Goal: Task Accomplishment & Management: Manage account settings

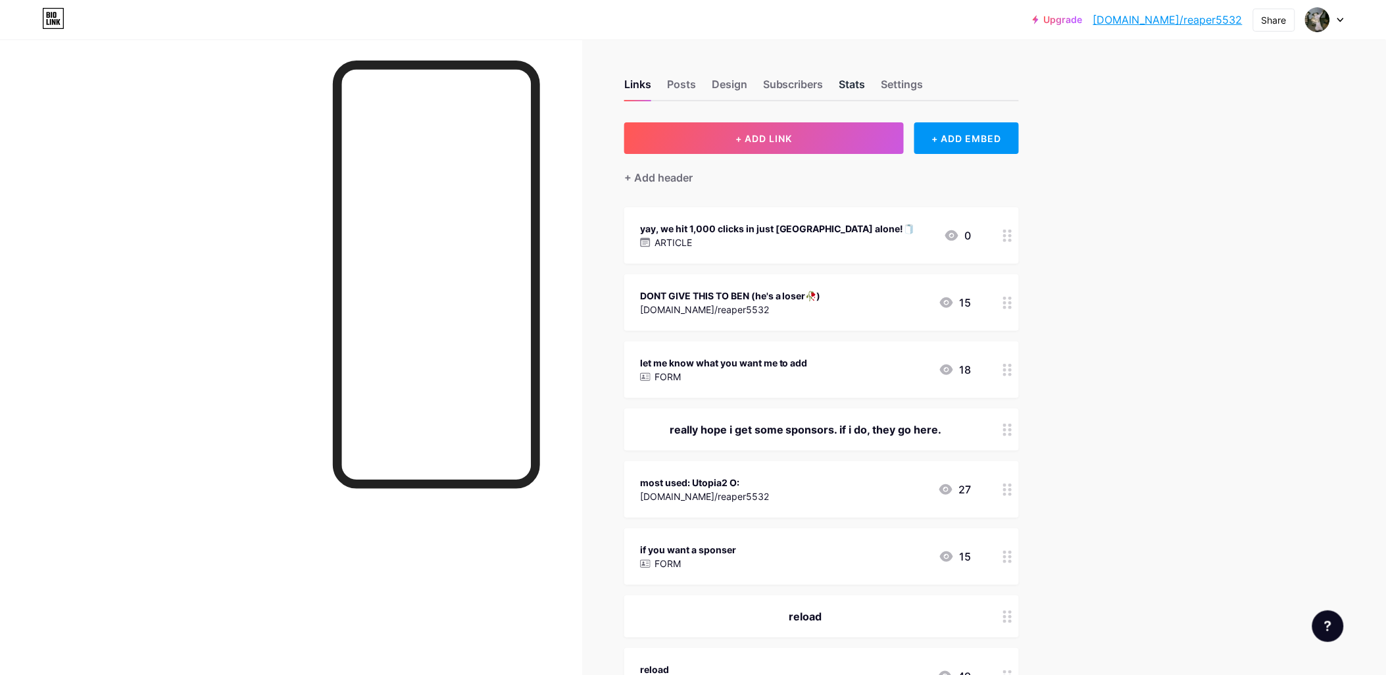
click at [860, 82] on div "Stats" at bounding box center [852, 88] width 26 height 24
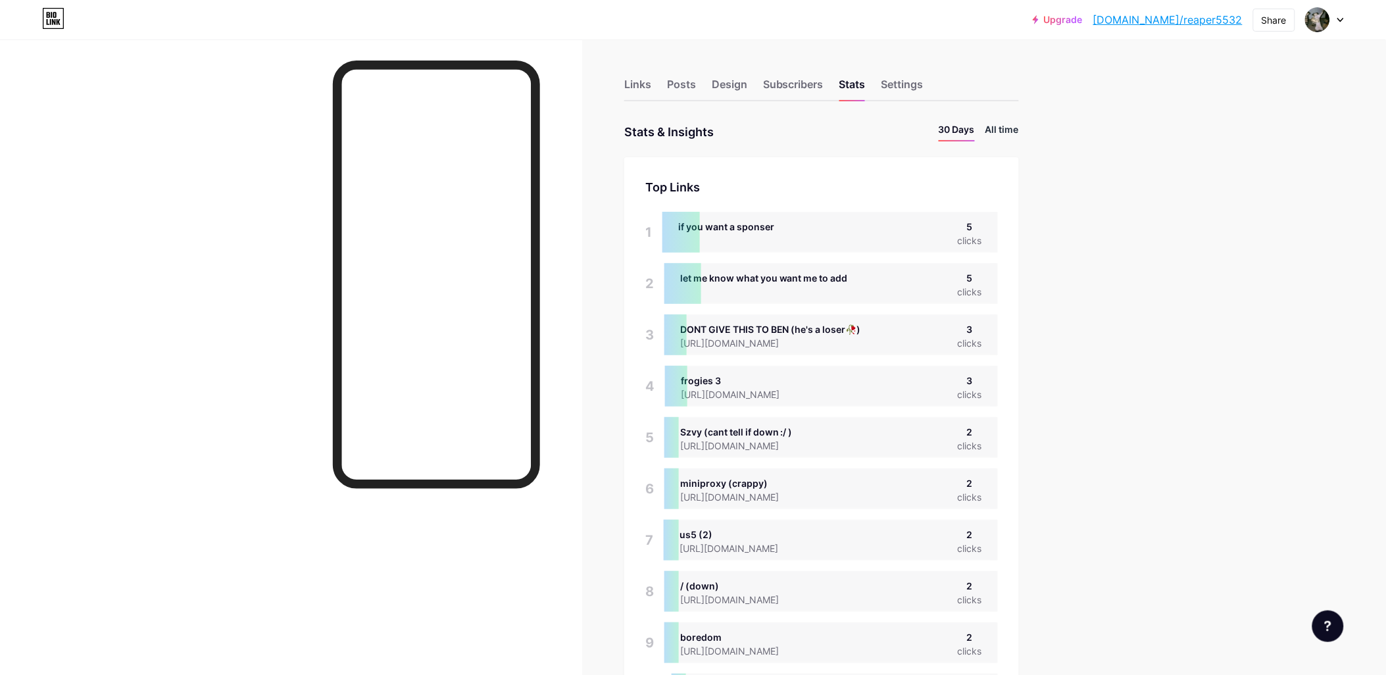
click at [1016, 137] on li "All time" at bounding box center [1002, 131] width 34 height 19
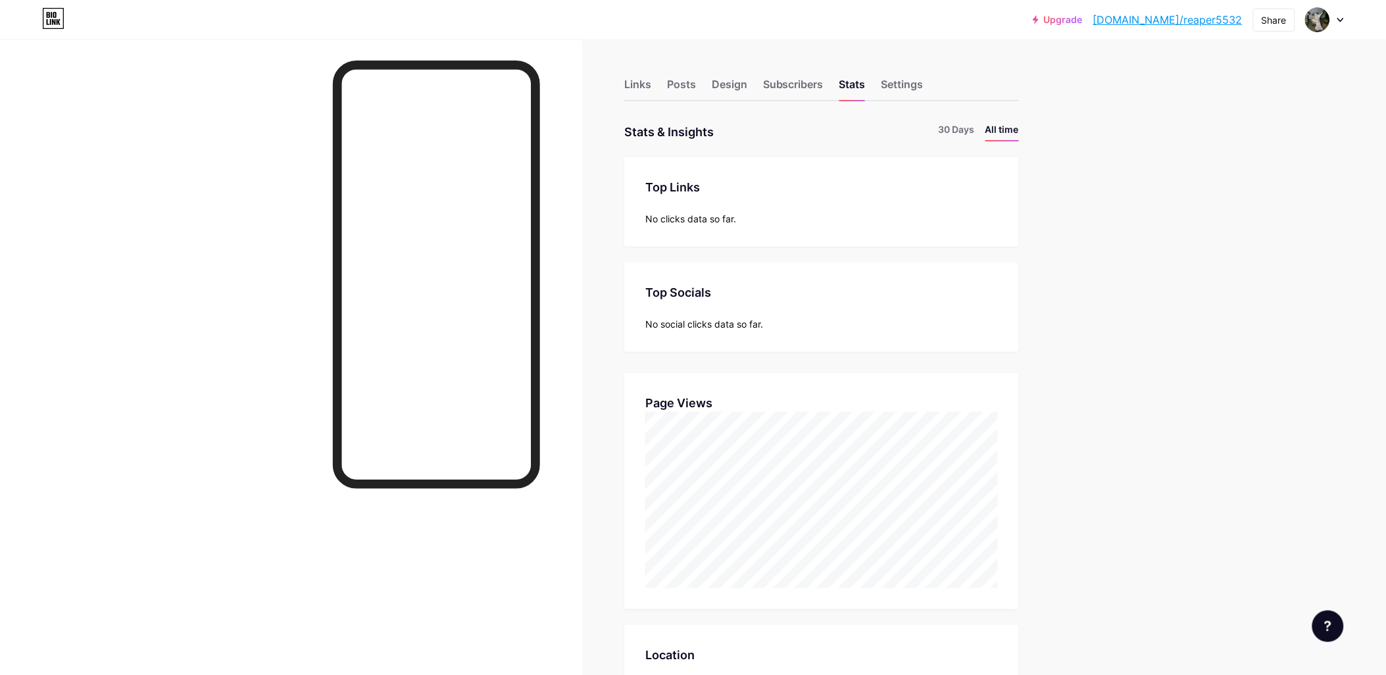
click at [634, 75] on div "Links Posts Design Subscribers Stats Settings" at bounding box center [821, 78] width 395 height 46
click at [641, 82] on div "Links" at bounding box center [637, 88] width 27 height 24
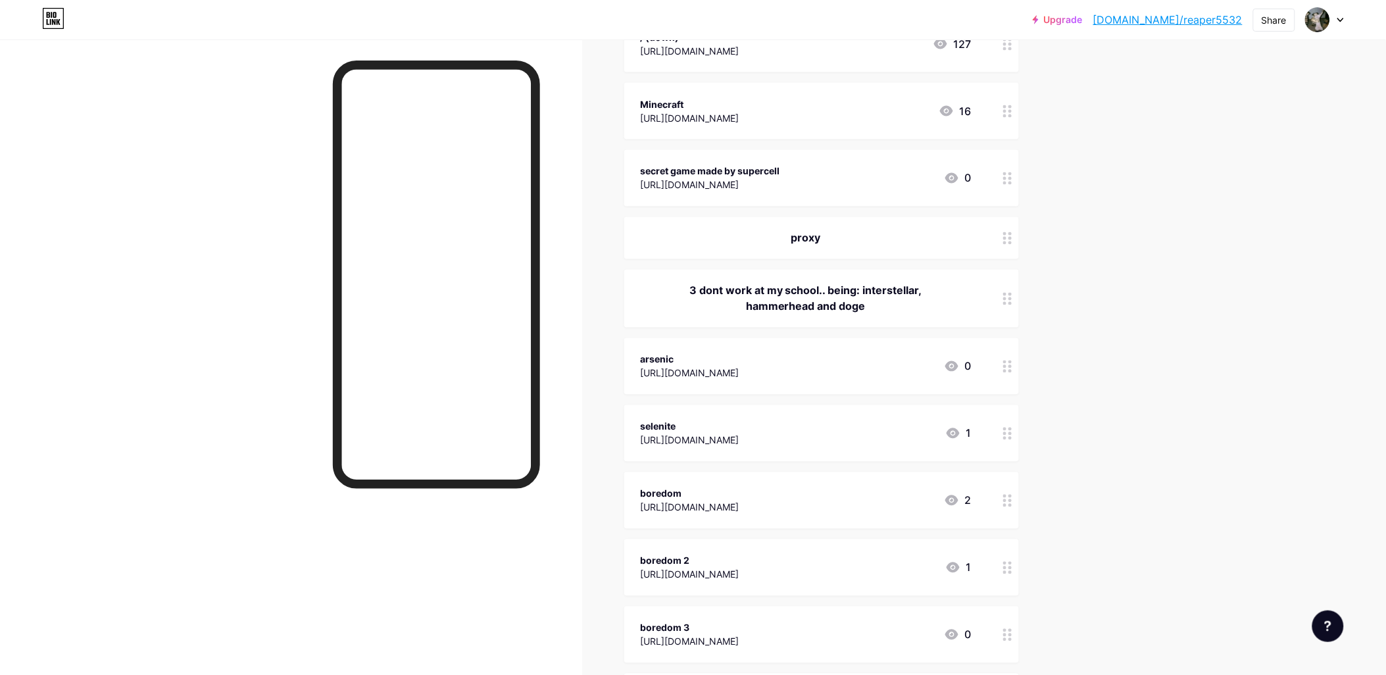
scroll to position [752, 0]
click at [1019, 174] on div at bounding box center [1007, 177] width 22 height 57
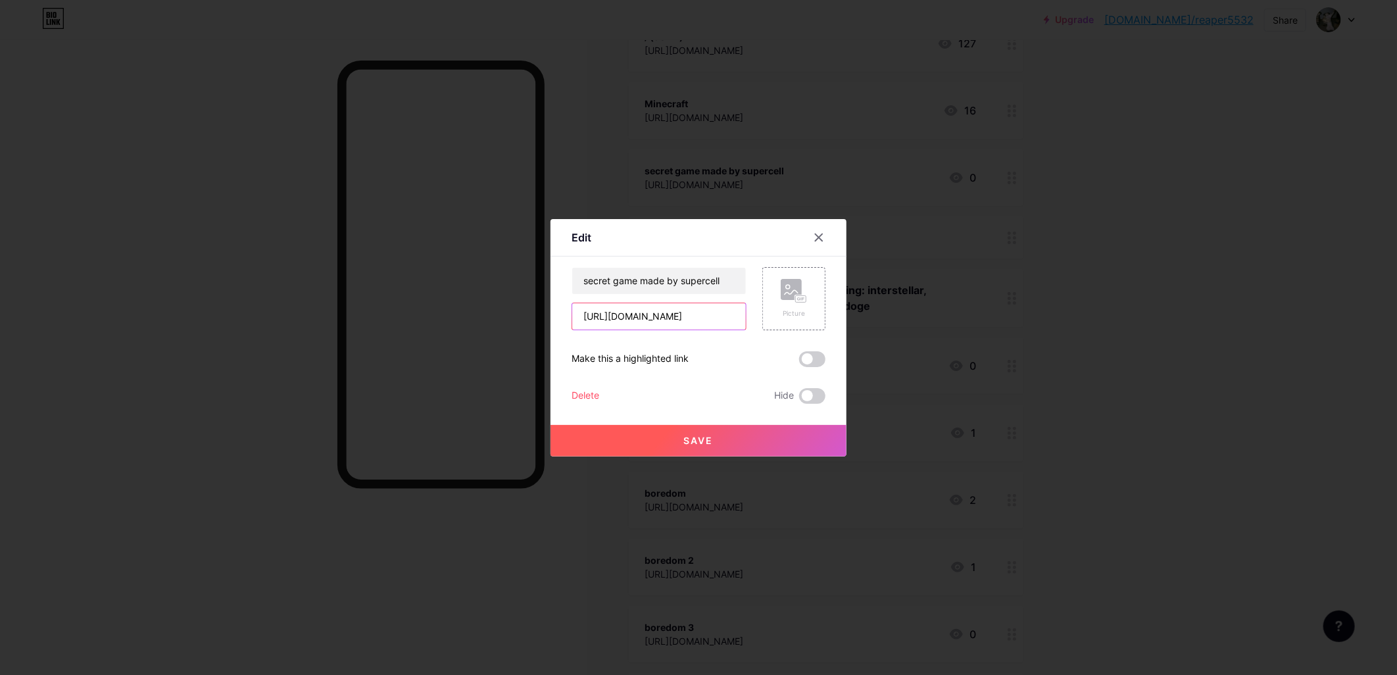
click at [706, 312] on input "[URL][DOMAIN_NAME]" at bounding box center [659, 316] width 174 height 26
click at [825, 237] on div at bounding box center [819, 238] width 24 height 24
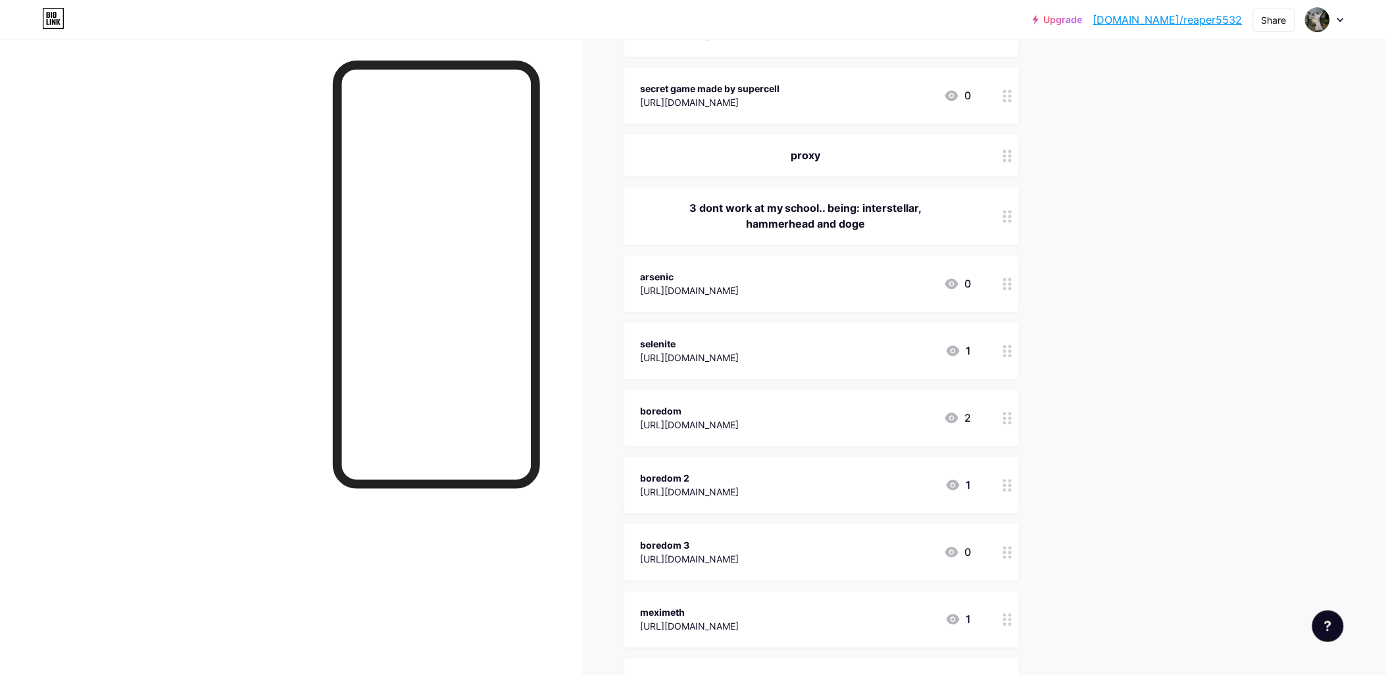
scroll to position [878, 0]
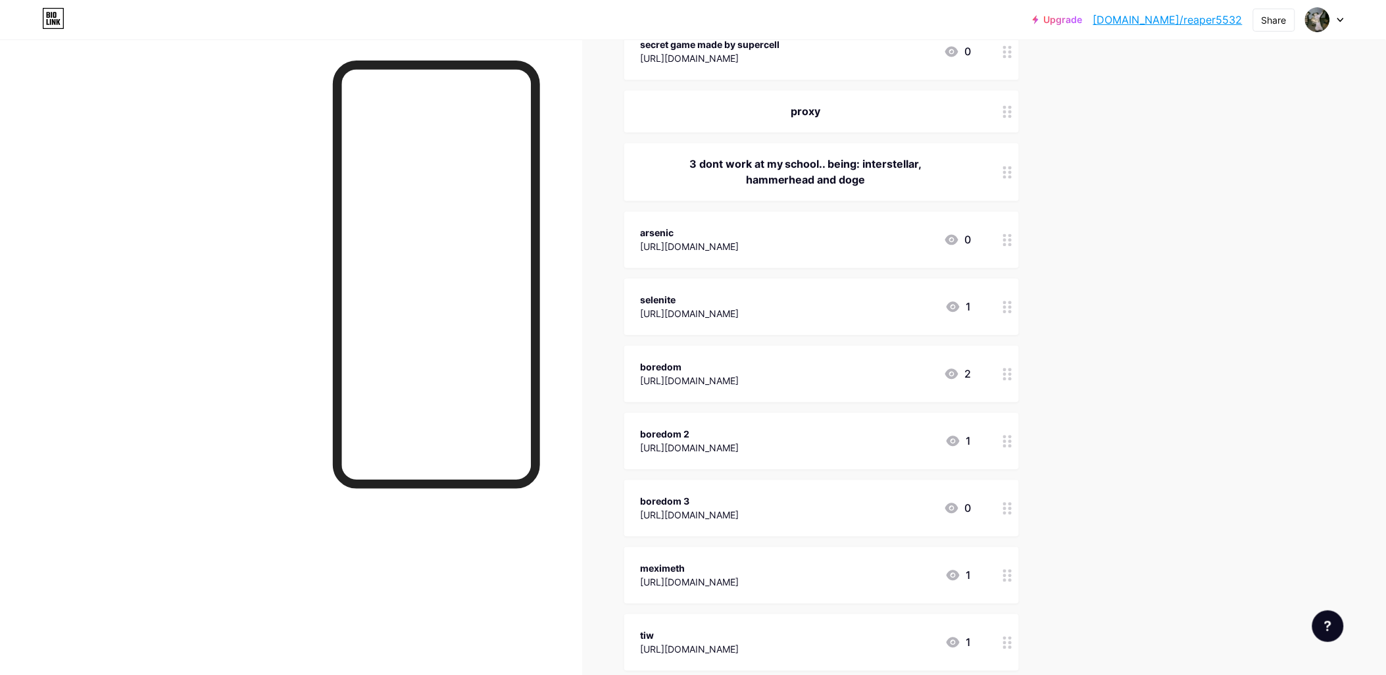
click at [1007, 379] on div at bounding box center [1007, 374] width 22 height 57
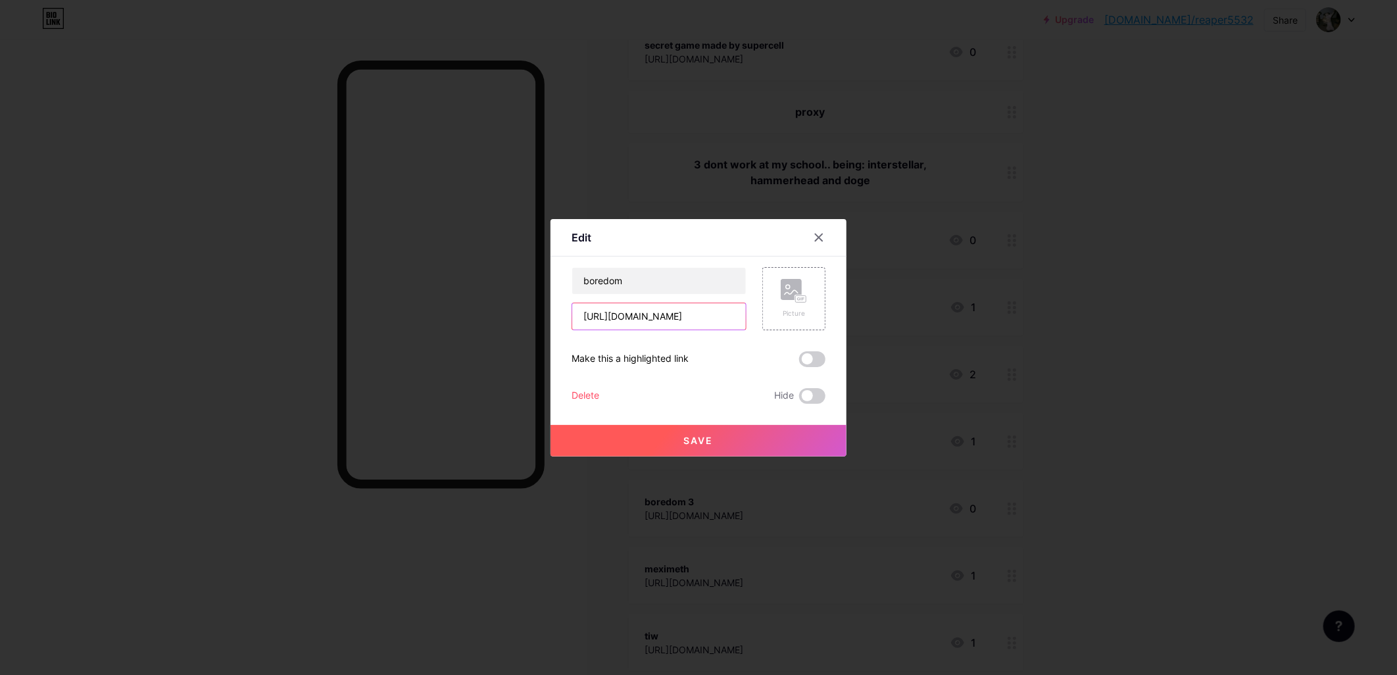
click at [729, 306] on input "[URL][DOMAIN_NAME]" at bounding box center [659, 316] width 174 height 26
click at [818, 241] on icon at bounding box center [819, 237] width 11 height 11
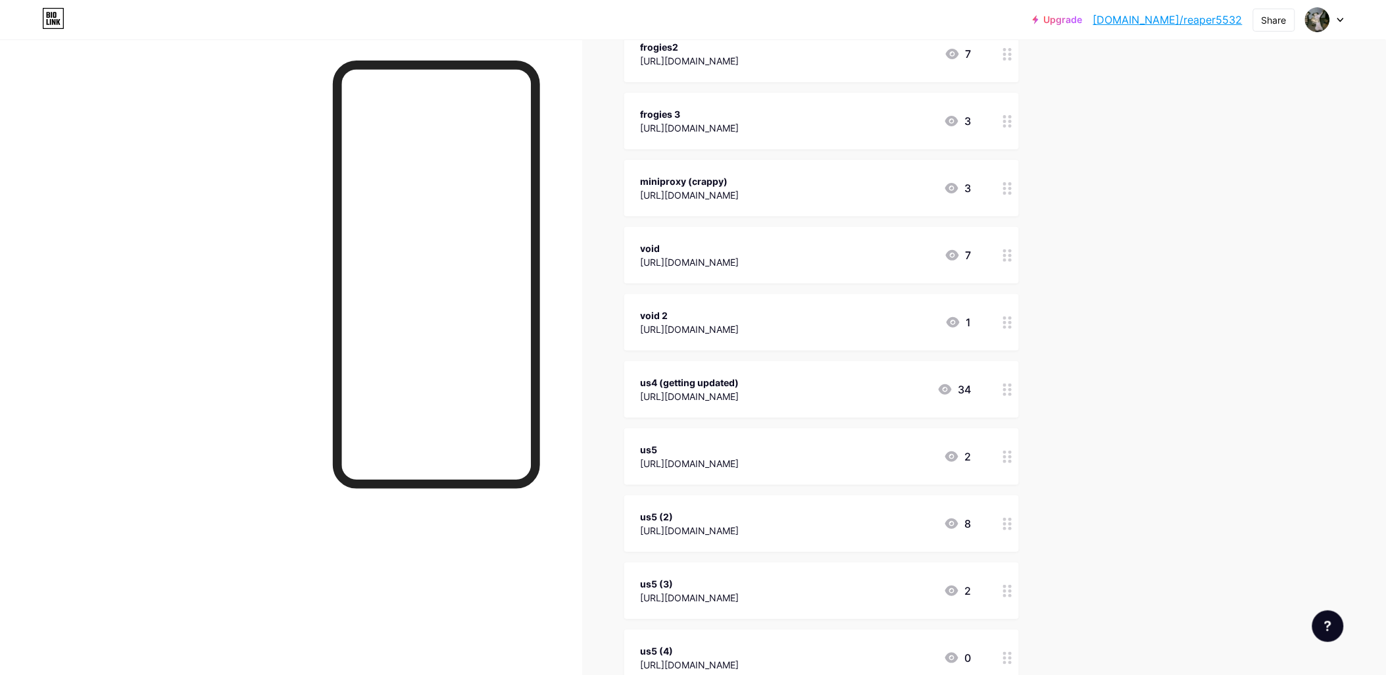
scroll to position [1758, 0]
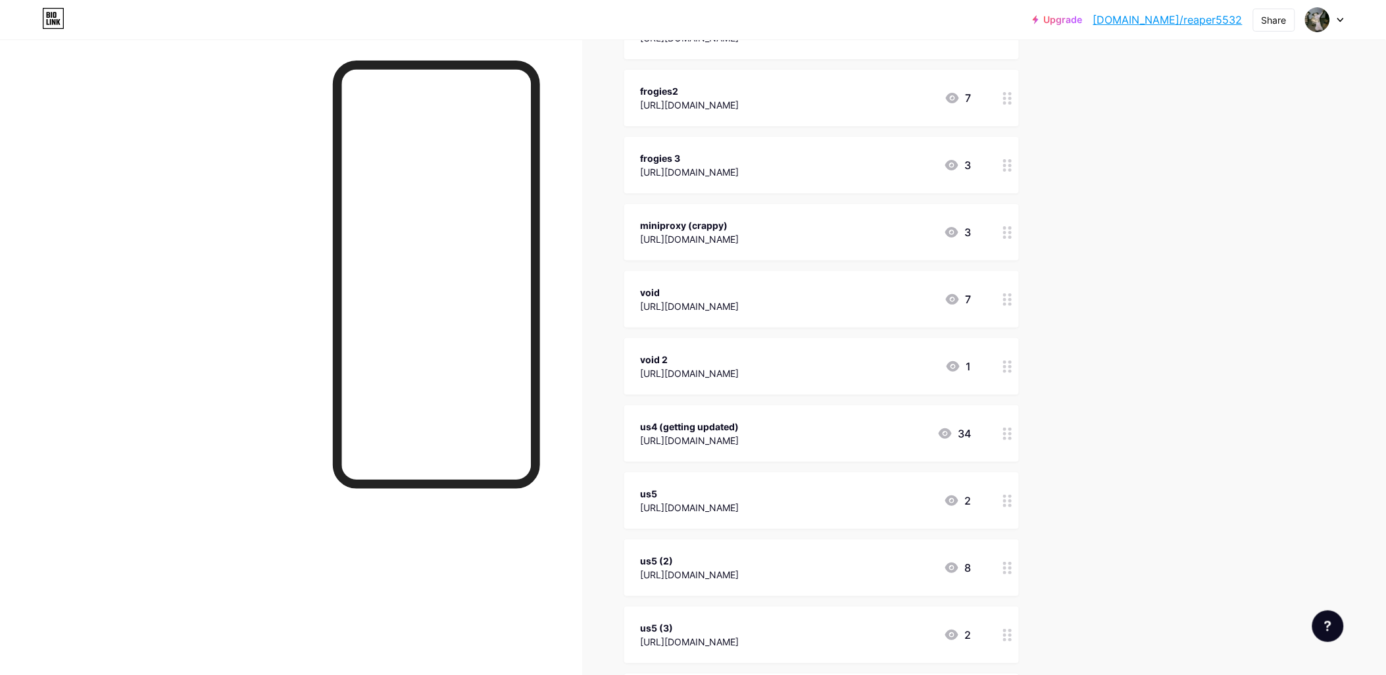
click at [1017, 311] on div at bounding box center [1007, 299] width 22 height 57
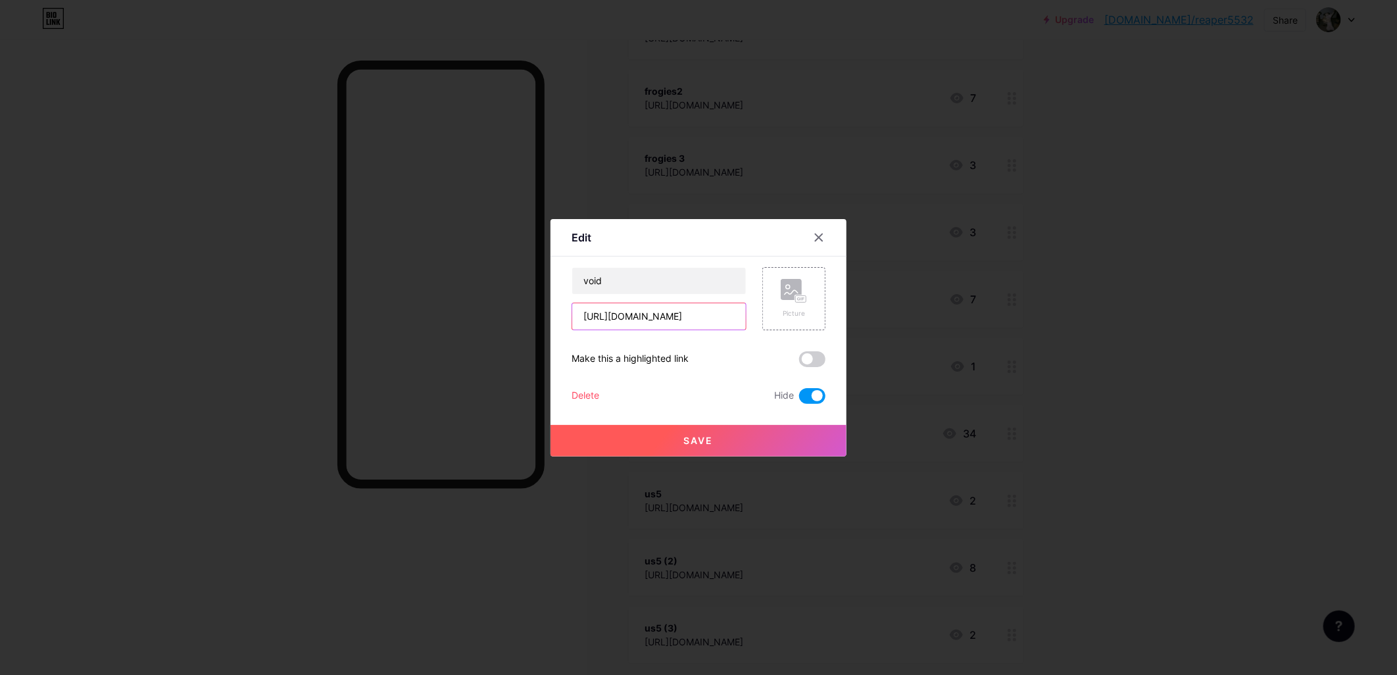
click at [687, 310] on input "[URL][DOMAIN_NAME]" at bounding box center [659, 316] width 174 height 26
click at [823, 230] on div at bounding box center [819, 238] width 24 height 24
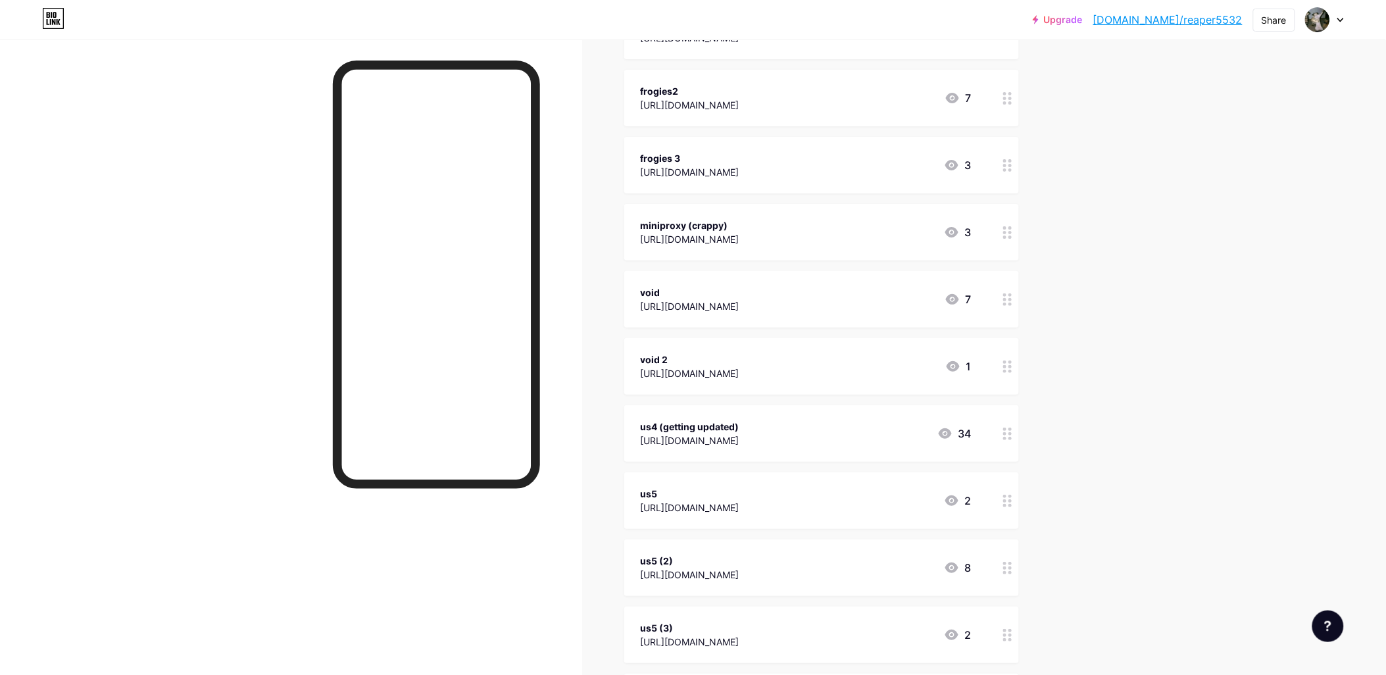
click at [1010, 179] on div at bounding box center [1007, 165] width 22 height 57
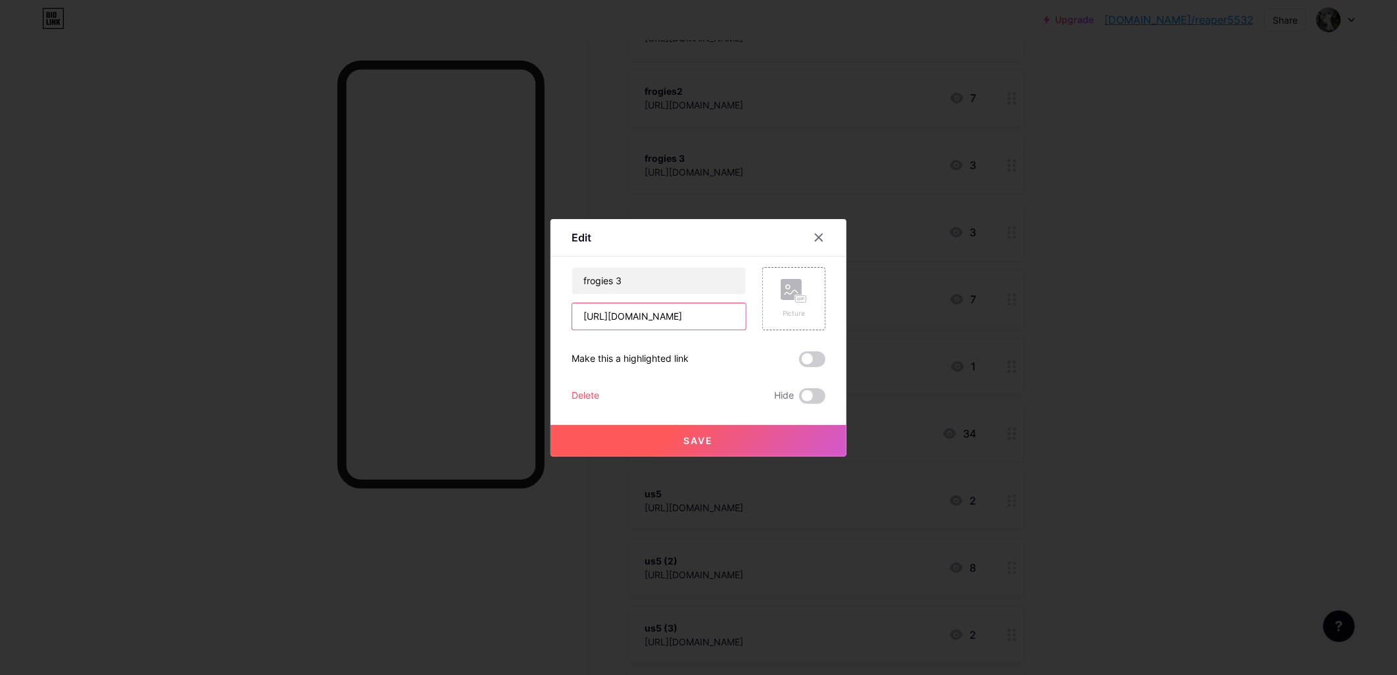
click at [652, 319] on input "[URL][DOMAIN_NAME]" at bounding box center [659, 316] width 174 height 26
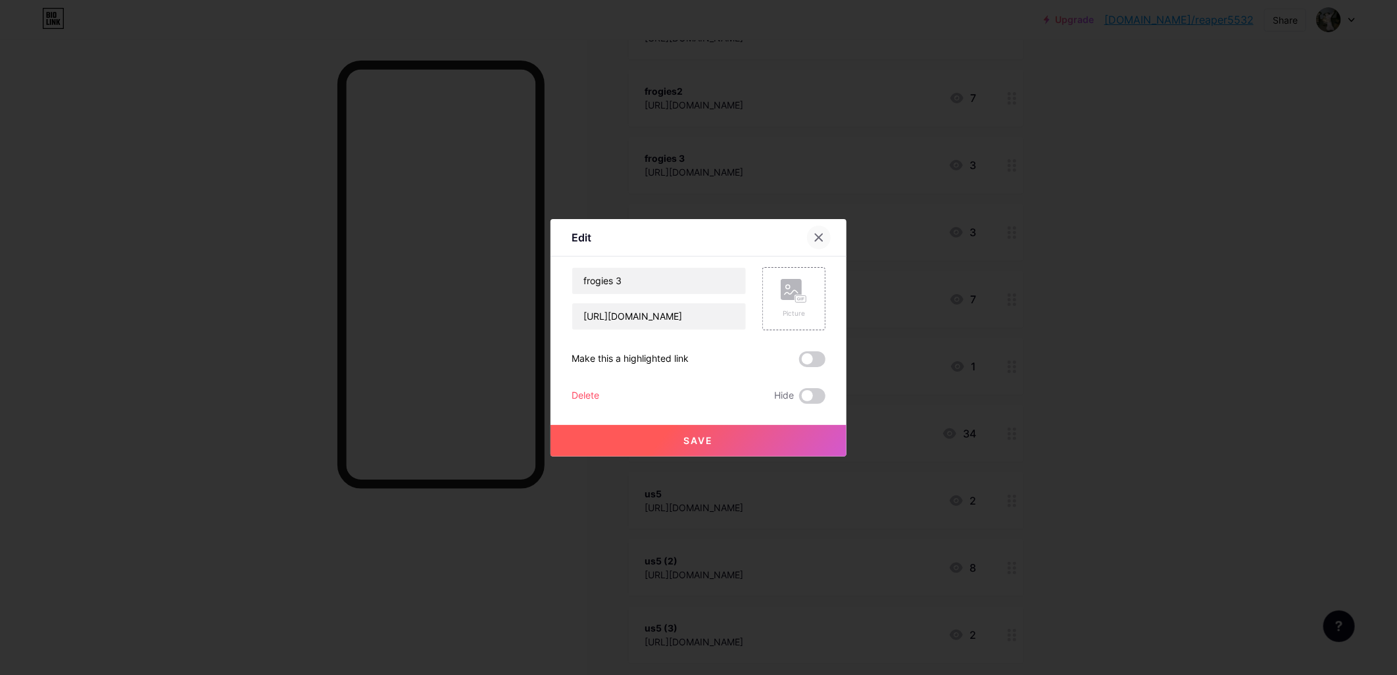
click at [822, 235] on icon at bounding box center [819, 237] width 11 height 11
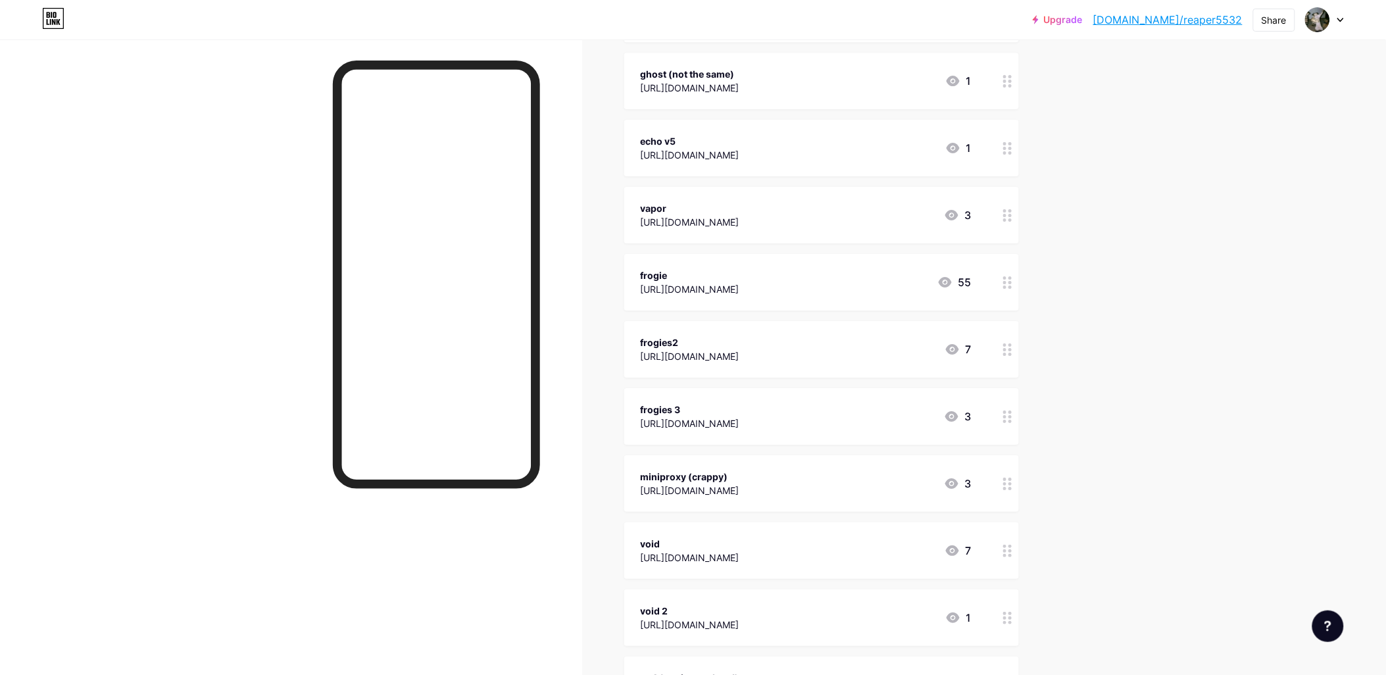
scroll to position [1506, 0]
click at [1008, 154] on div at bounding box center [1007, 148] width 22 height 57
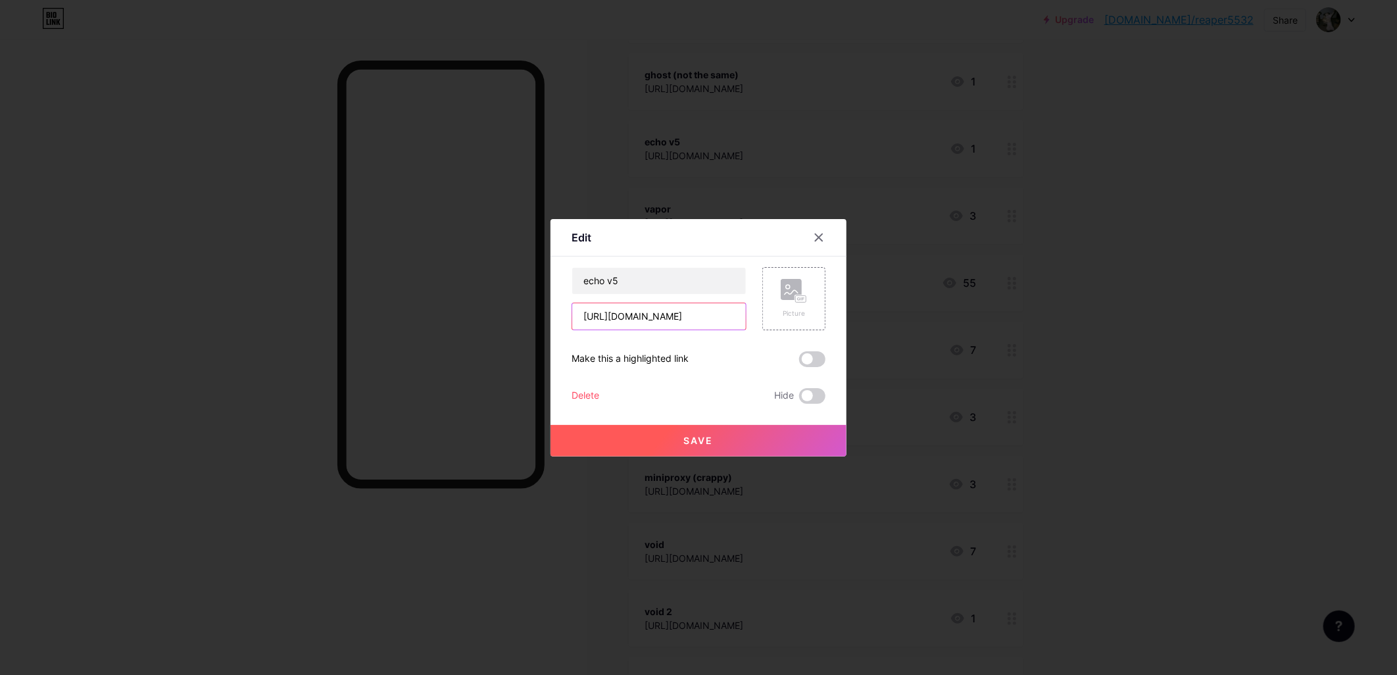
click at [699, 320] on input "[URL][DOMAIN_NAME]" at bounding box center [659, 316] width 174 height 26
click at [819, 238] on icon at bounding box center [819, 236] width 7 height 7
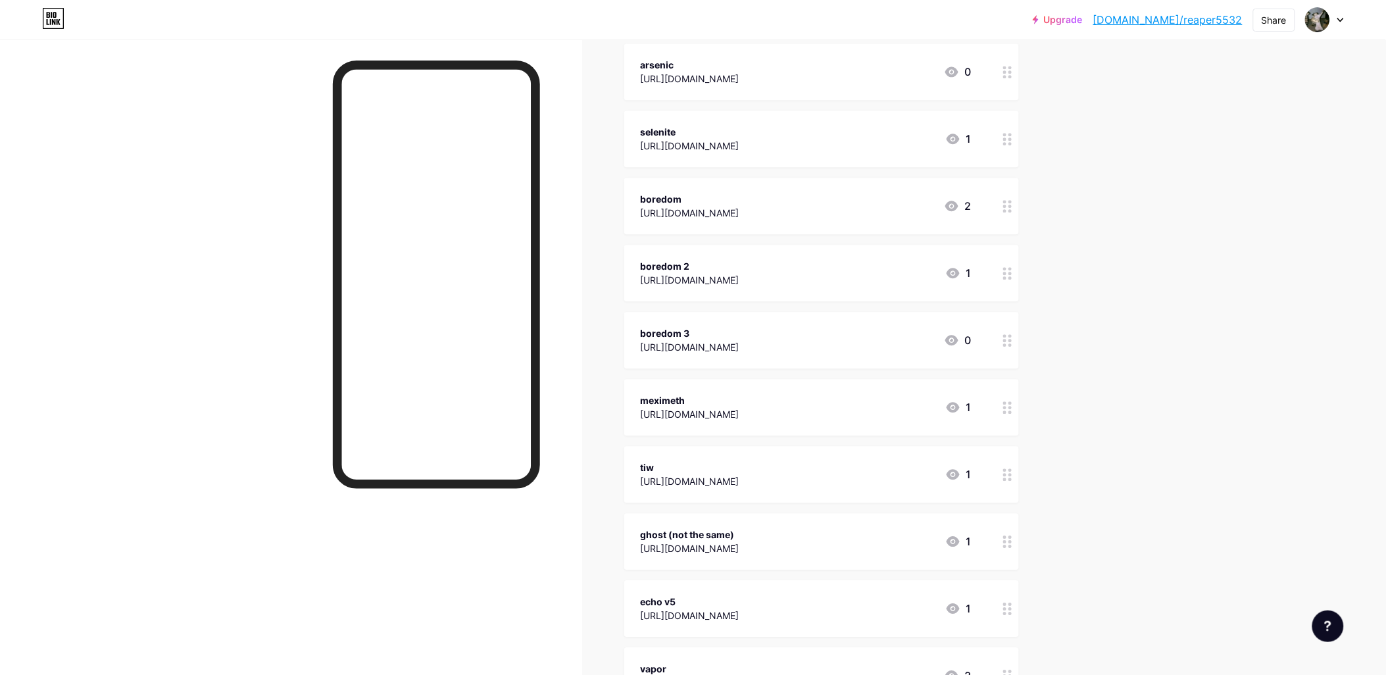
scroll to position [1047, 0]
click at [1002, 474] on div at bounding box center [1007, 473] width 22 height 57
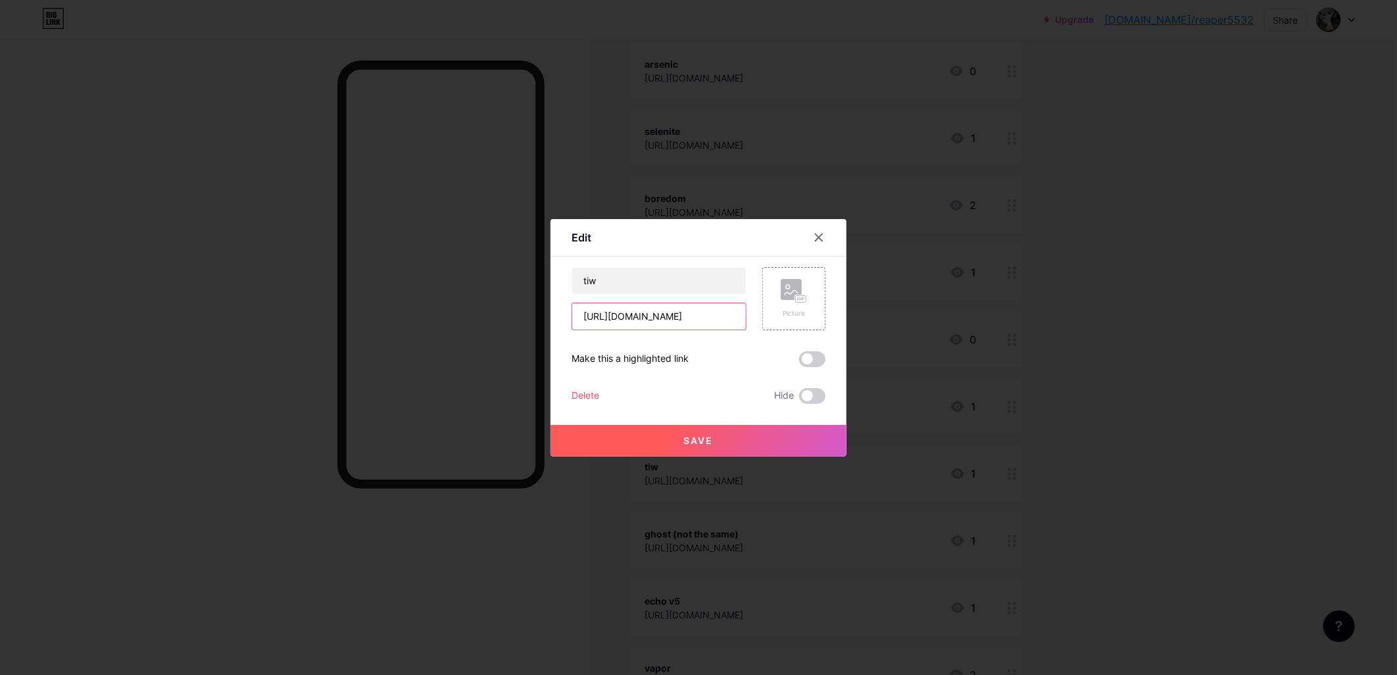
click at [702, 312] on input "[URL][DOMAIN_NAME]" at bounding box center [659, 316] width 174 height 26
click at [824, 229] on div at bounding box center [819, 238] width 24 height 24
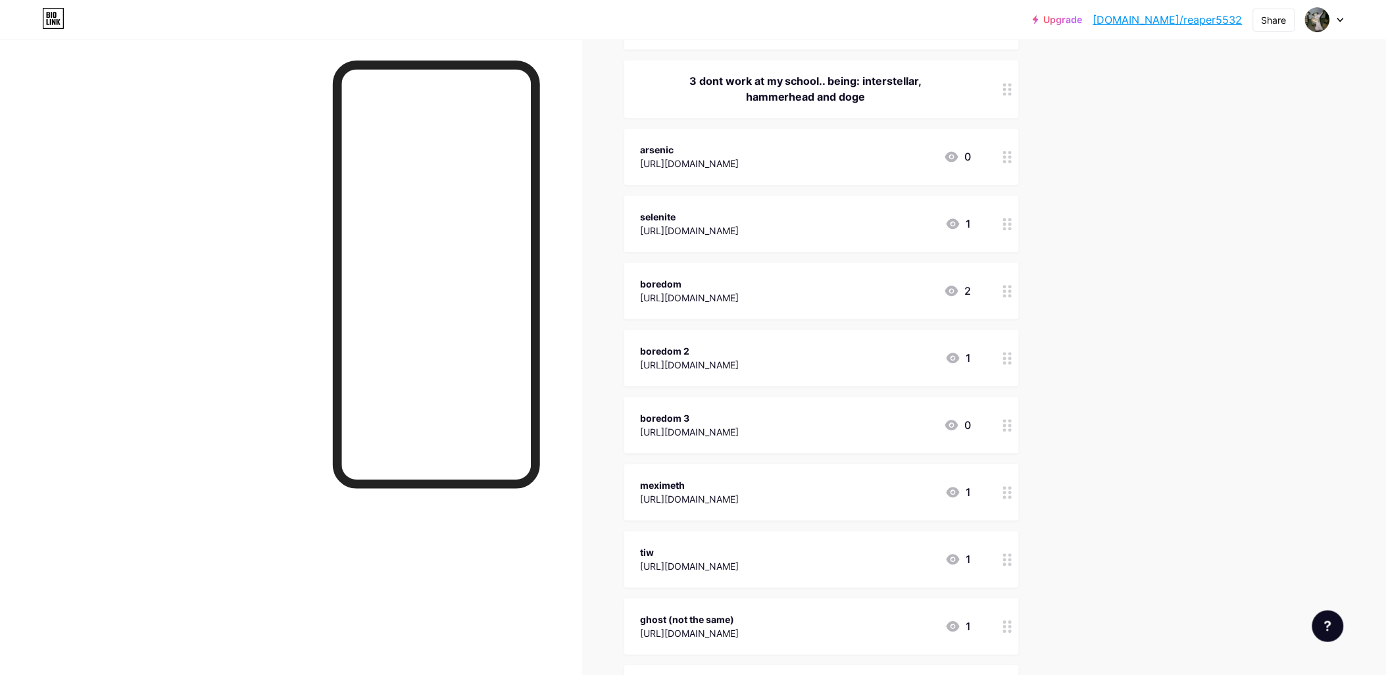
scroll to position [961, 0]
click at [1017, 158] on div at bounding box center [1007, 157] width 22 height 57
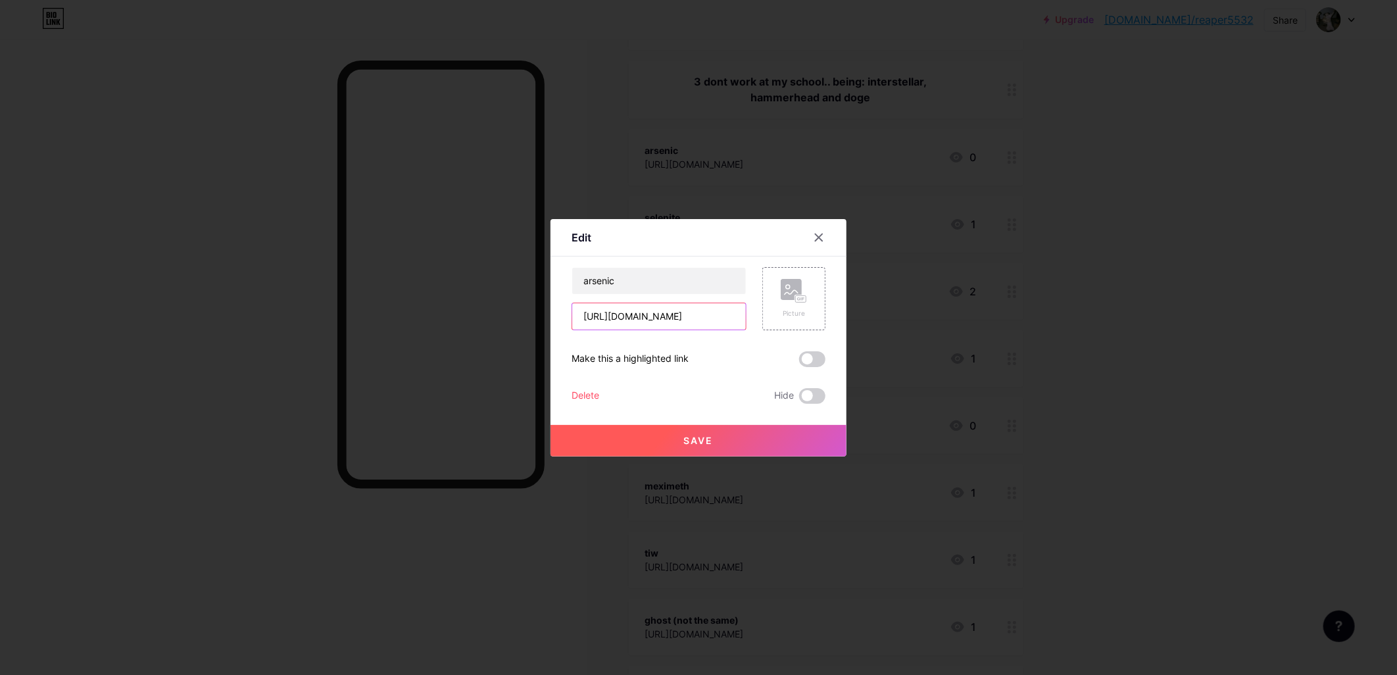
click at [687, 321] on input "[URL][DOMAIN_NAME]" at bounding box center [659, 316] width 174 height 26
click at [813, 244] on div at bounding box center [819, 238] width 24 height 24
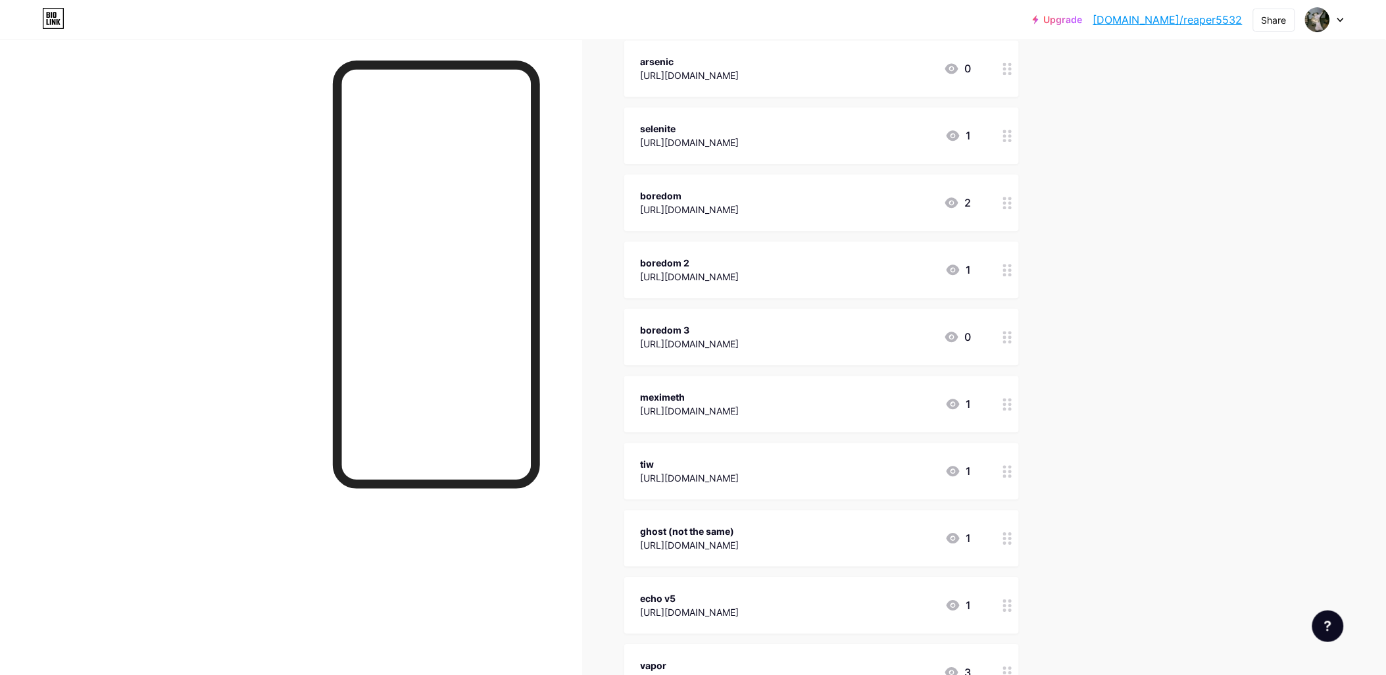
scroll to position [1051, 0]
click at [1019, 415] on div at bounding box center [1007, 402] width 22 height 57
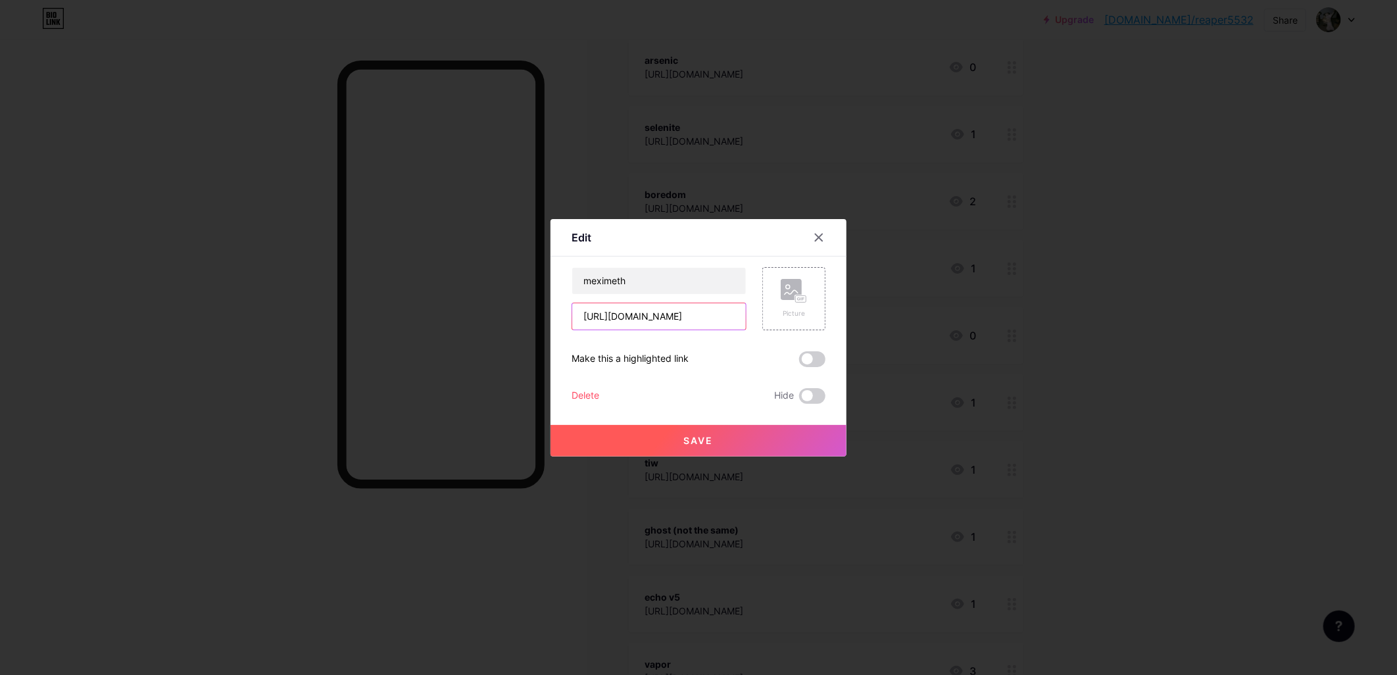
click at [685, 322] on input "[URL][DOMAIN_NAME]" at bounding box center [659, 316] width 174 height 26
click at [813, 229] on div at bounding box center [819, 238] width 24 height 24
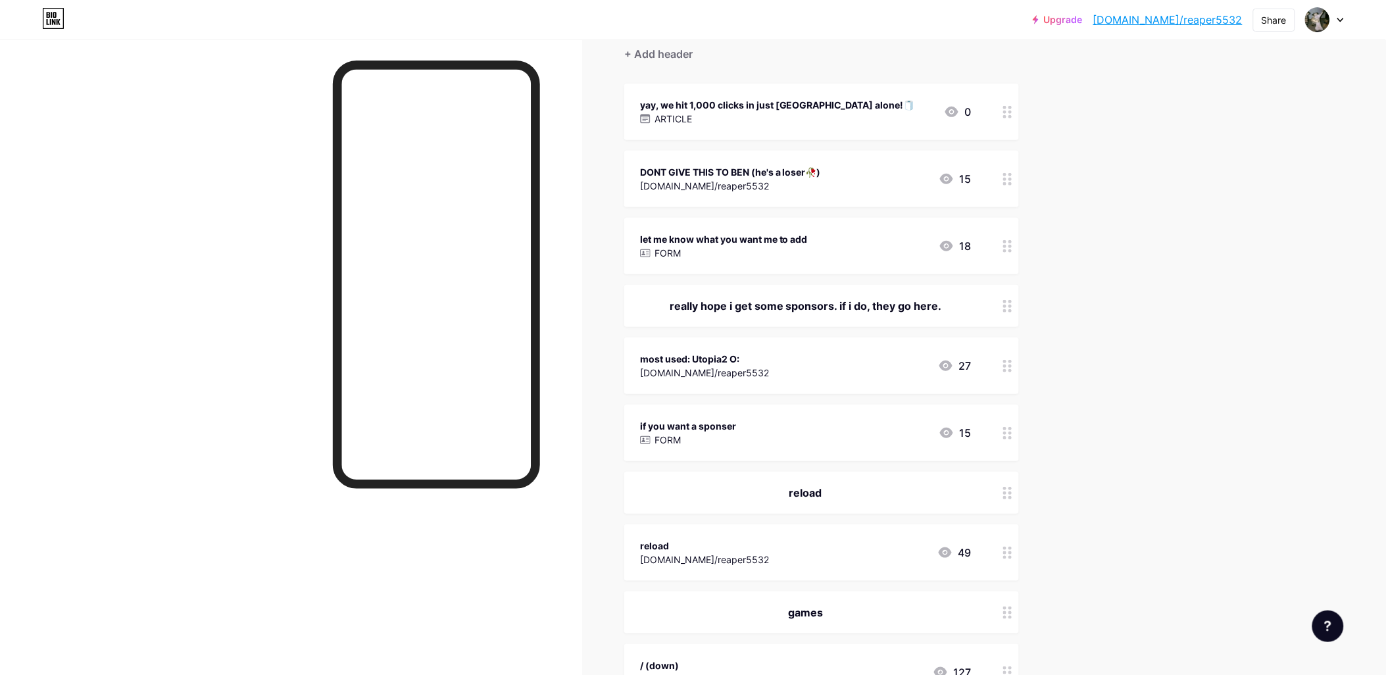
scroll to position [0, 0]
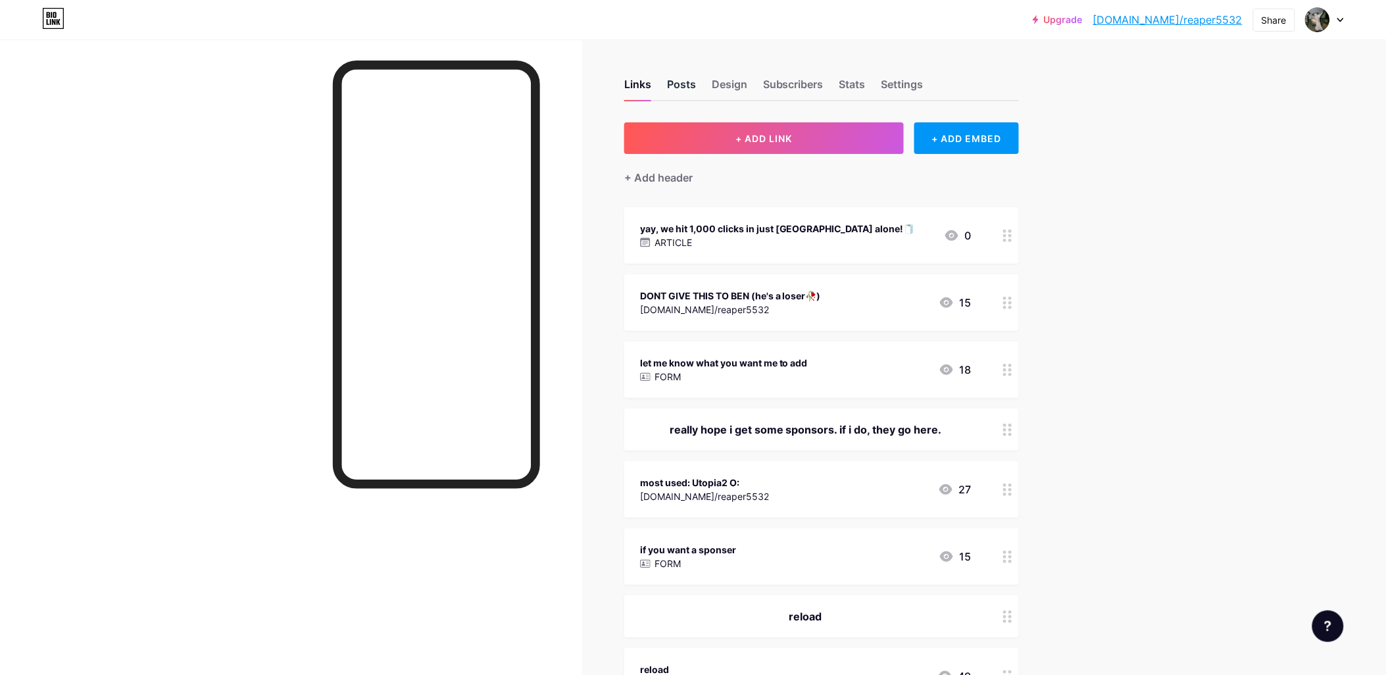
click at [688, 78] on div "Posts" at bounding box center [681, 88] width 29 height 24
click at [858, 84] on div "Stats" at bounding box center [852, 88] width 26 height 24
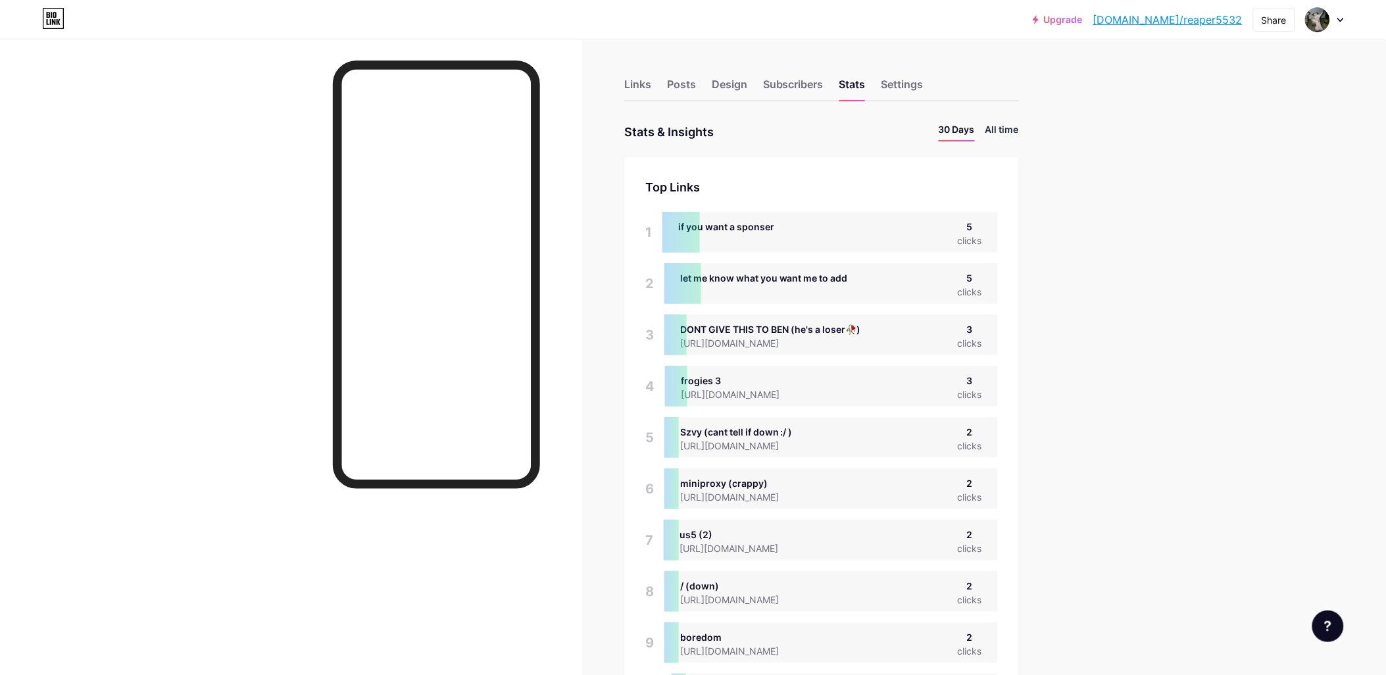
click at [996, 138] on li "All time" at bounding box center [1002, 131] width 34 height 19
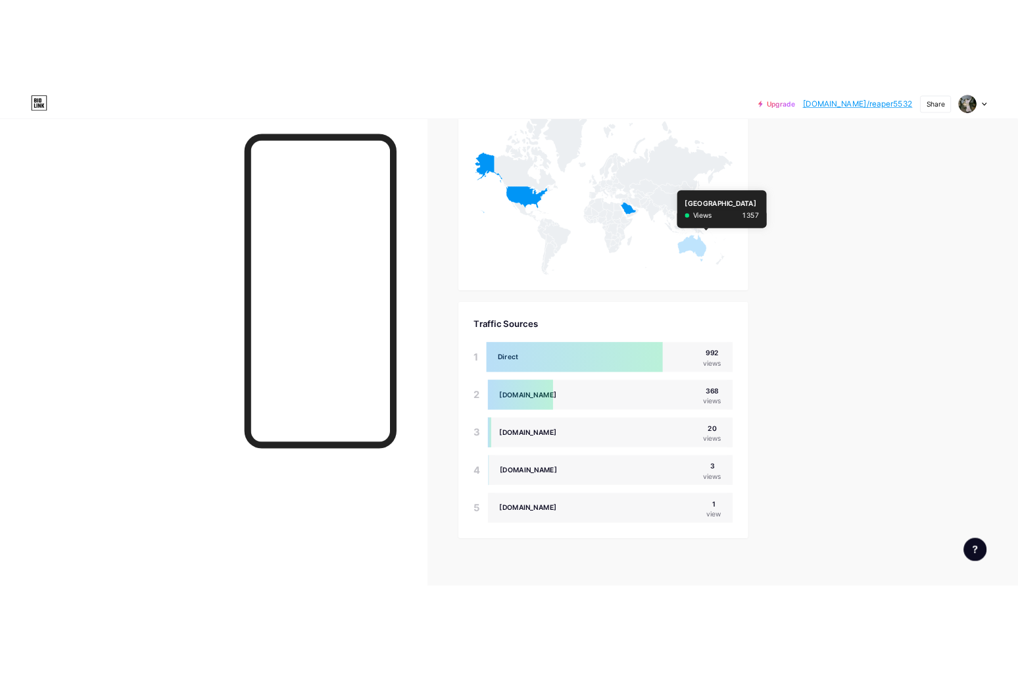
scroll to position [597, 0]
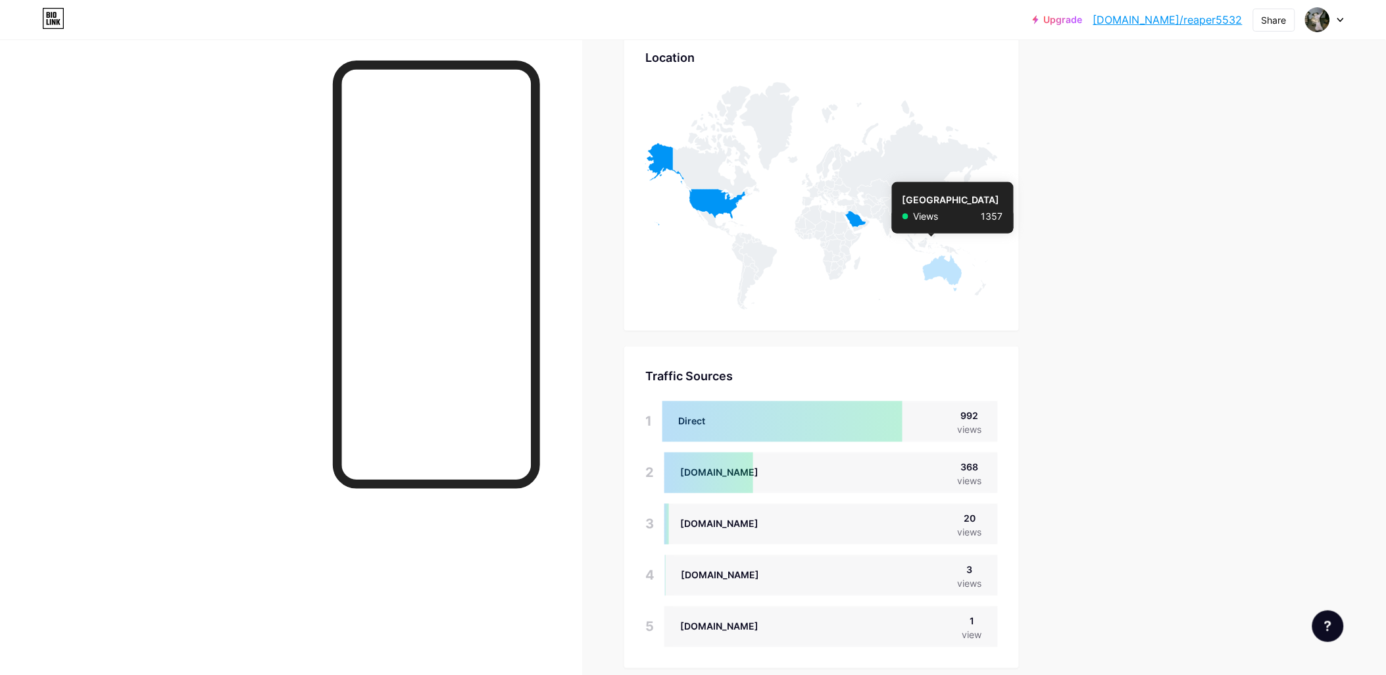
click at [950, 265] on icon at bounding box center [942, 273] width 39 height 37
drag, startPoint x: 950, startPoint y: 265, endPoint x: 991, endPoint y: 212, distance: 66.6
drag, startPoint x: 991, startPoint y: 212, endPoint x: 944, endPoint y: 268, distance: 72.8
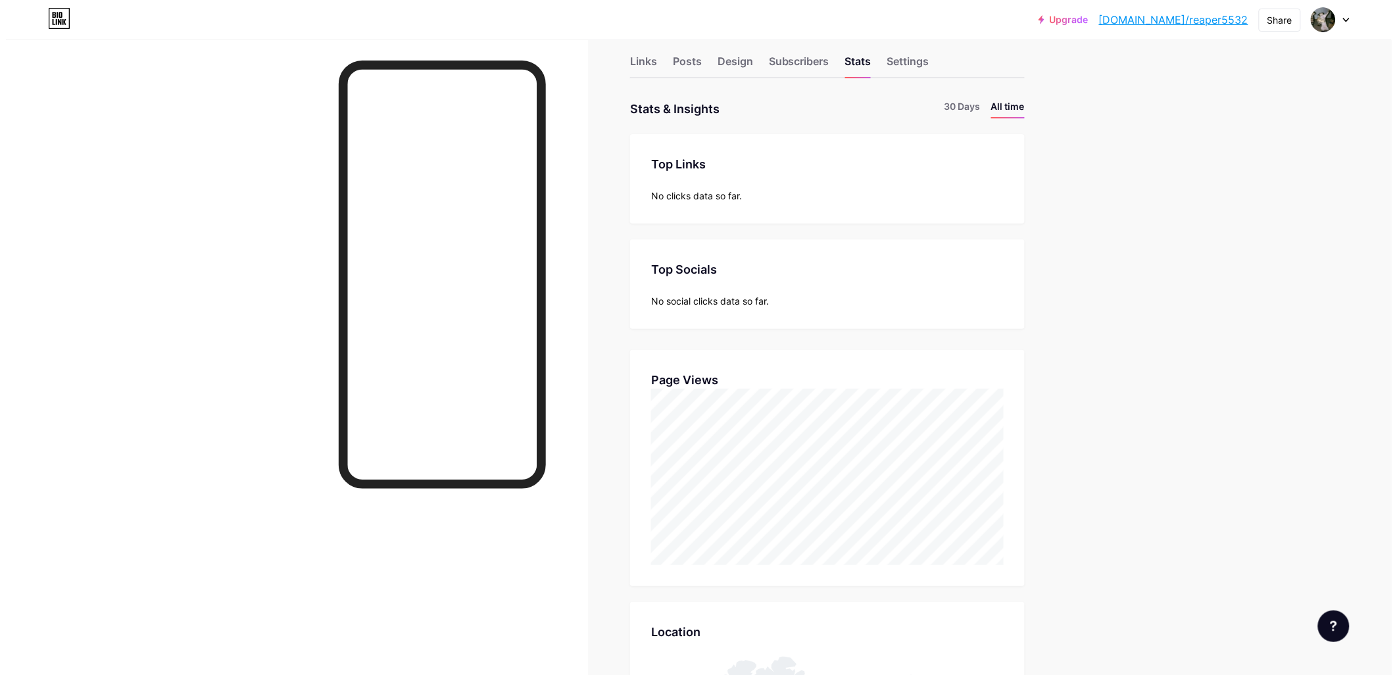
scroll to position [0, 0]
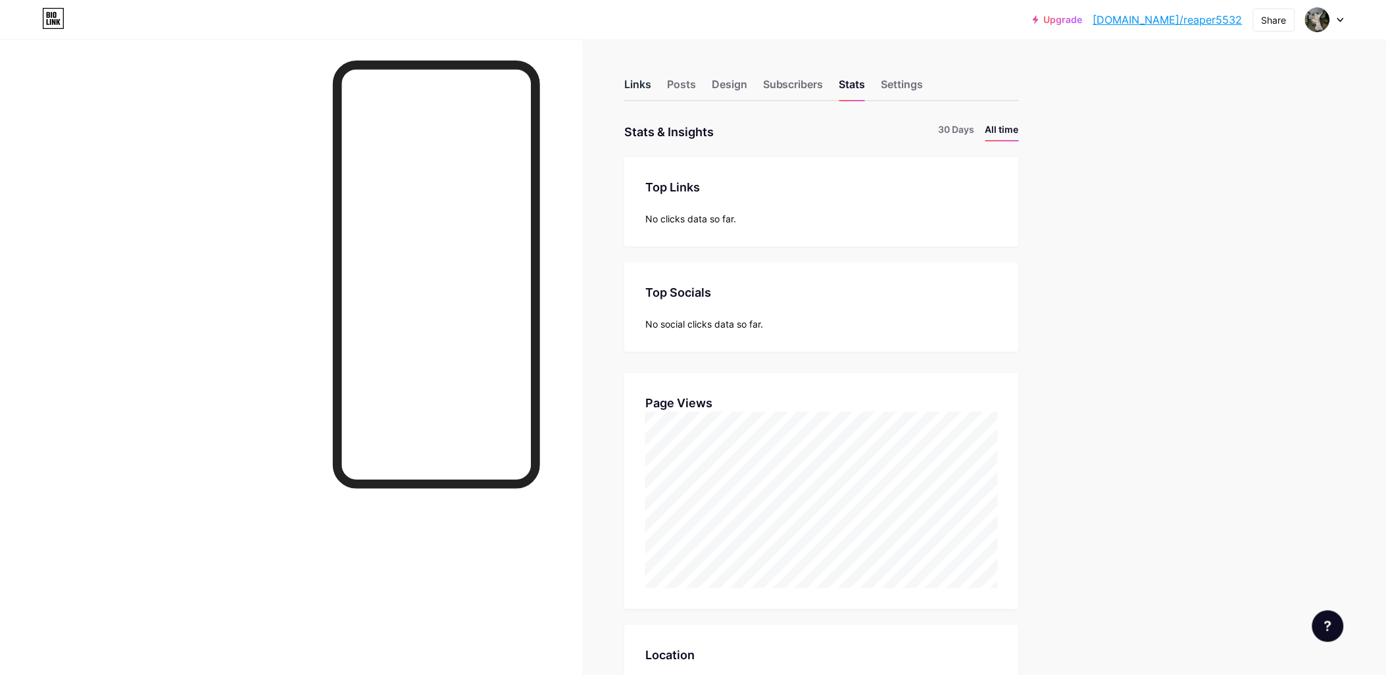
click at [633, 90] on div "Links" at bounding box center [637, 88] width 27 height 24
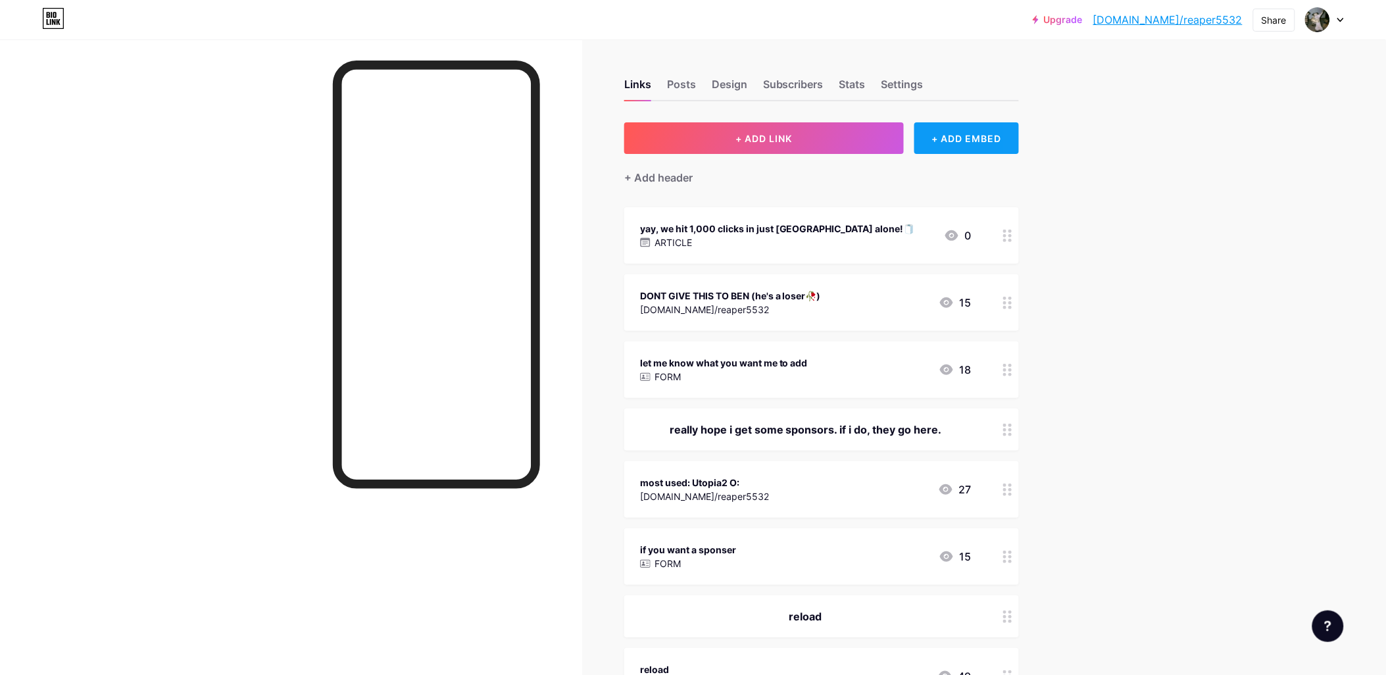
click at [980, 127] on div "+ ADD EMBED" at bounding box center [966, 138] width 105 height 32
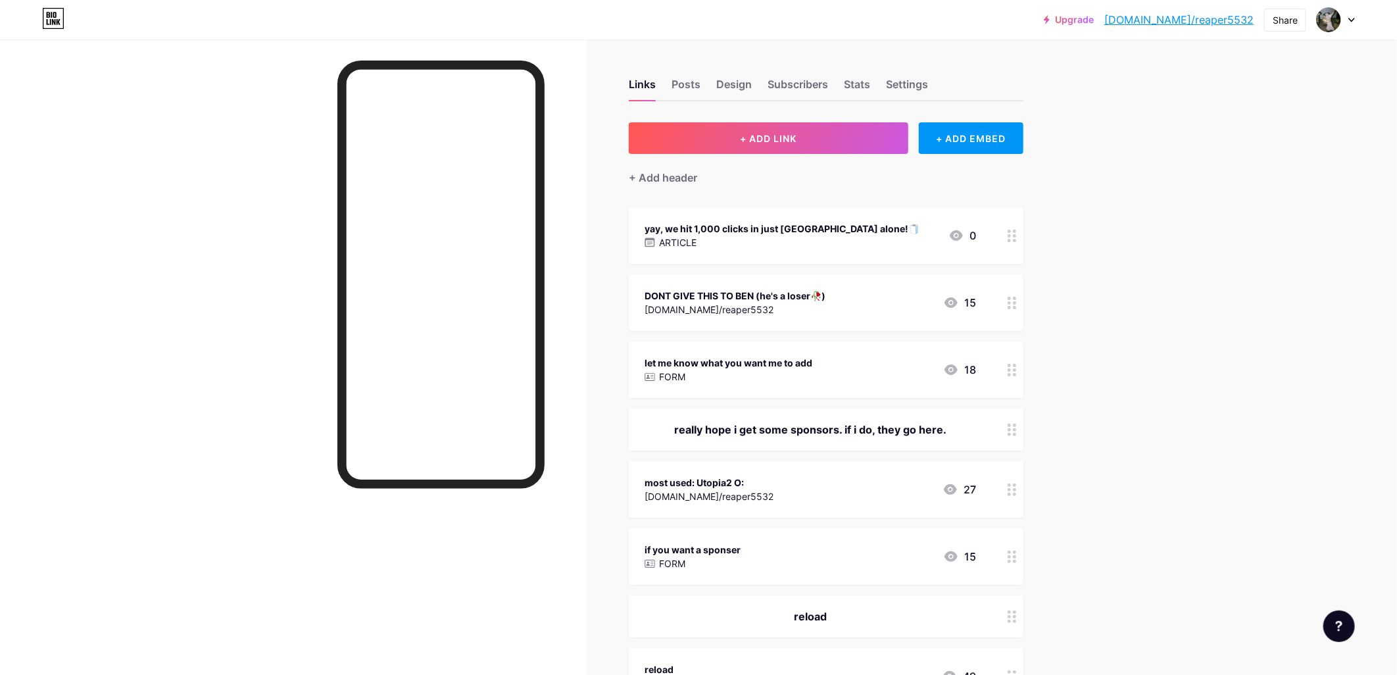
click at [839, 49] on icon at bounding box center [844, 50] width 11 height 11
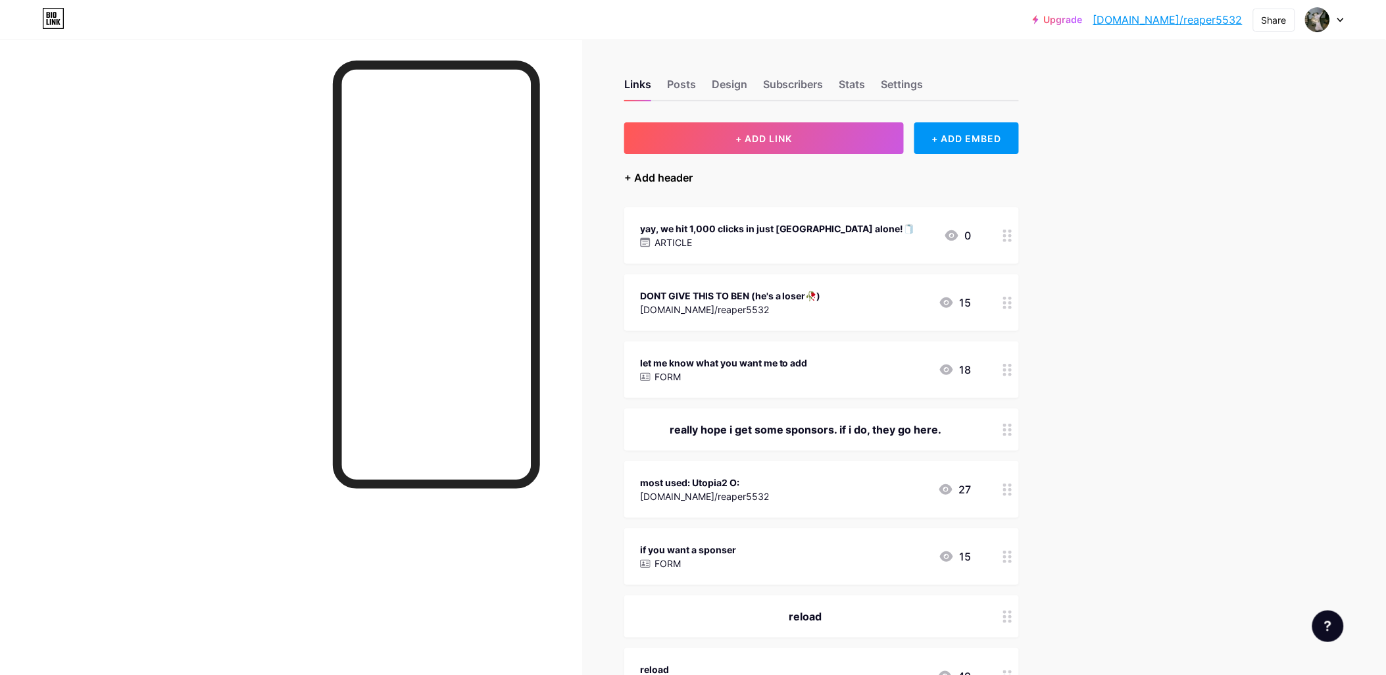
click at [693, 173] on div "+ Add header" at bounding box center [658, 178] width 68 height 16
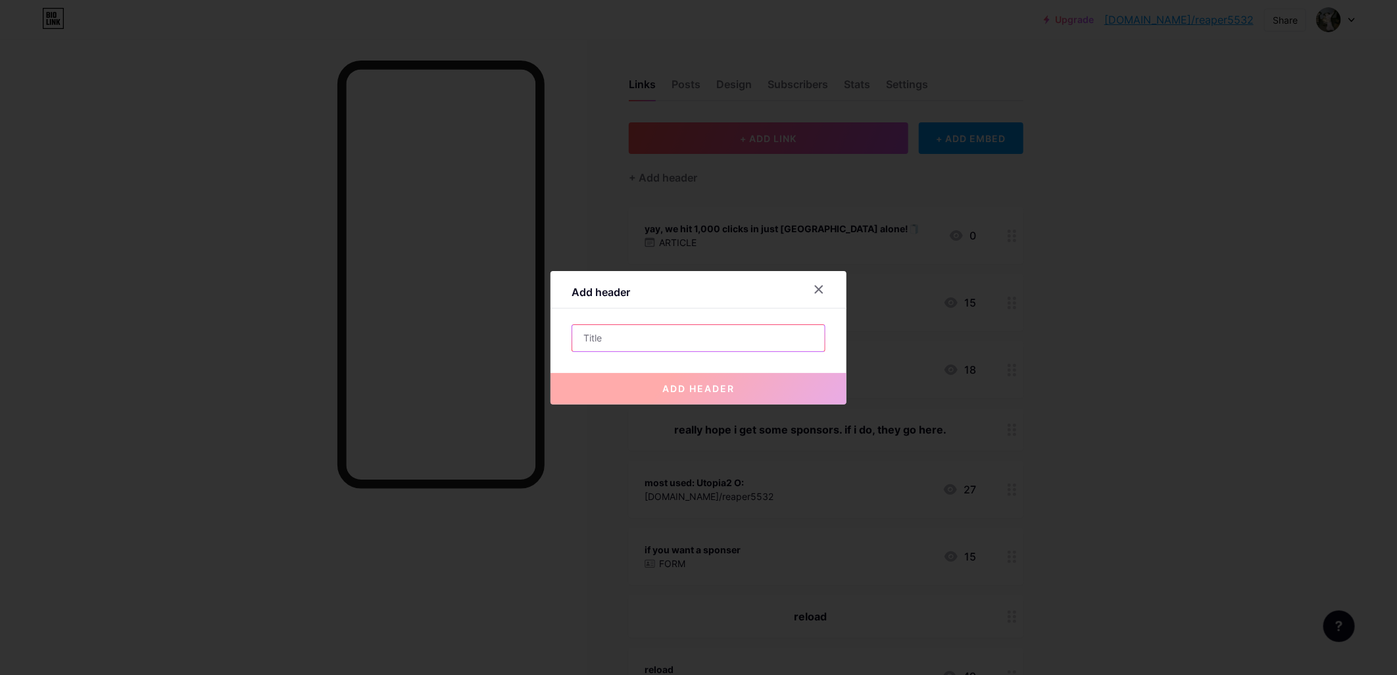
click at [656, 343] on input "text" at bounding box center [698, 338] width 253 height 26
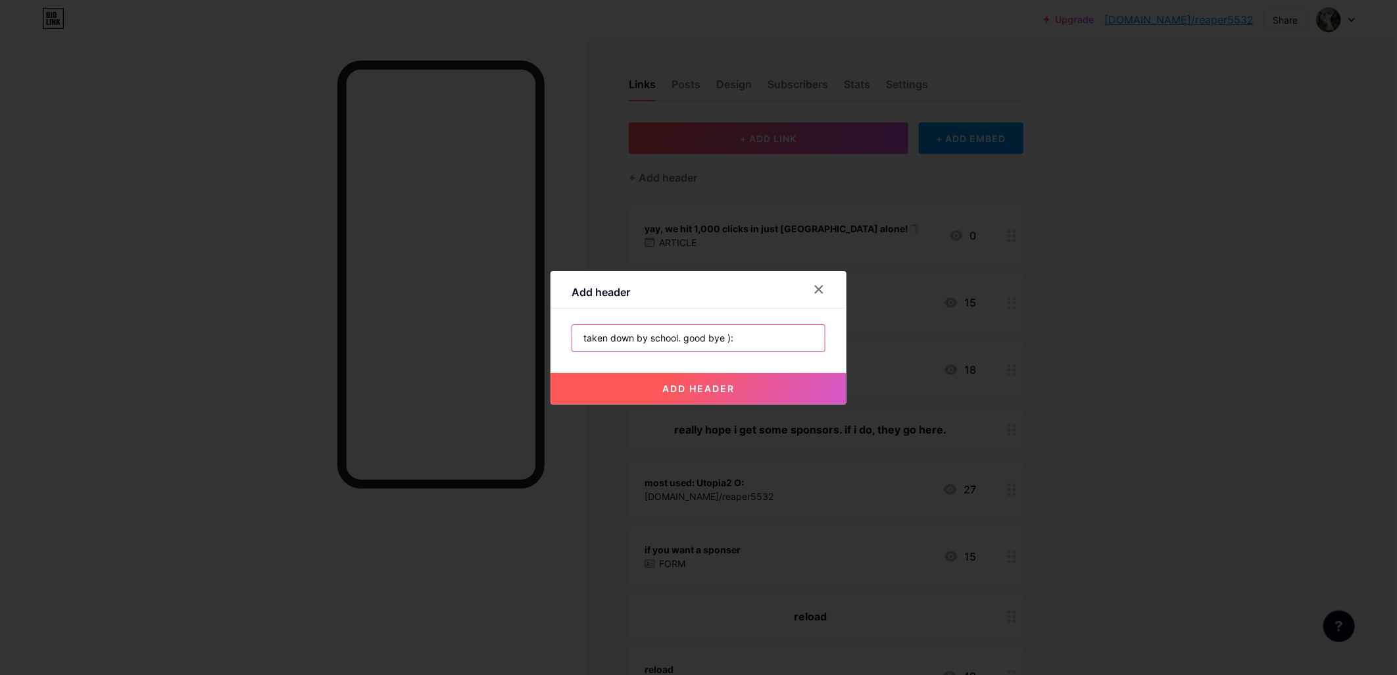
type input "taken down by school. good bye ):"
click at [704, 380] on button "add header" at bounding box center [699, 389] width 296 height 32
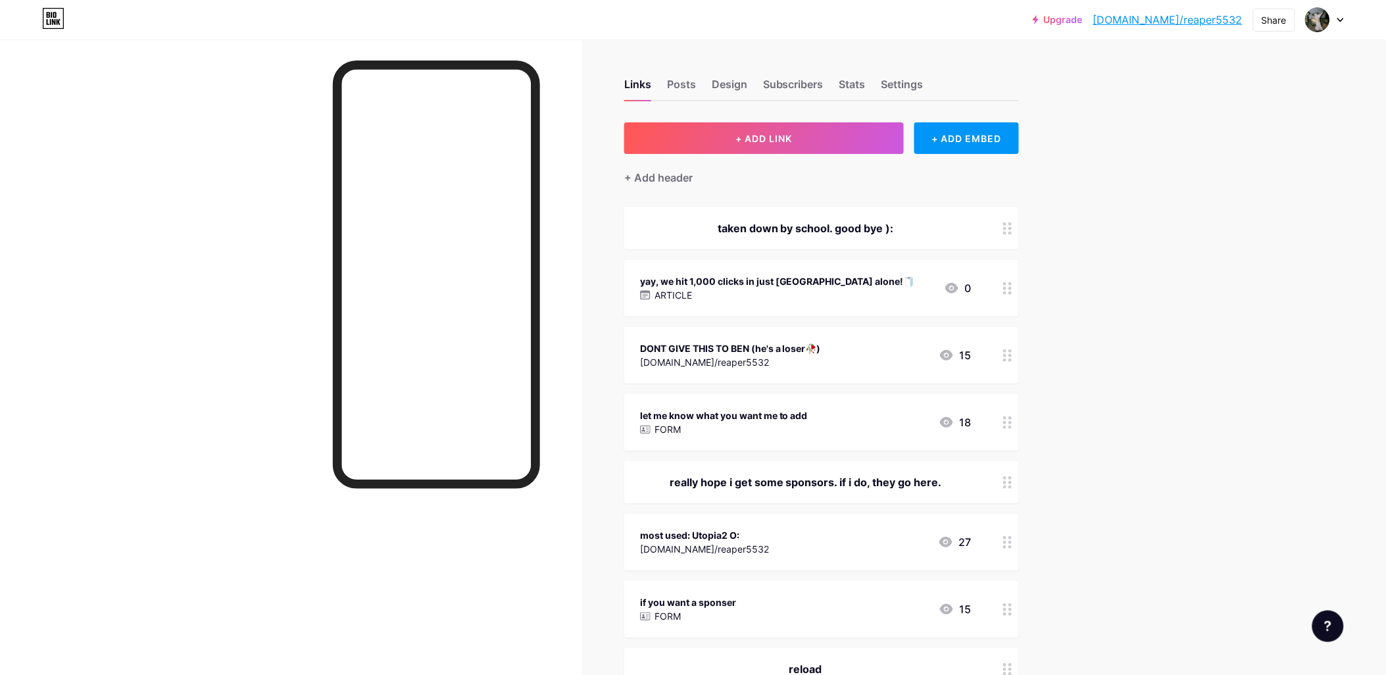
click at [1012, 232] on circle at bounding box center [1009, 233] width 3 height 3
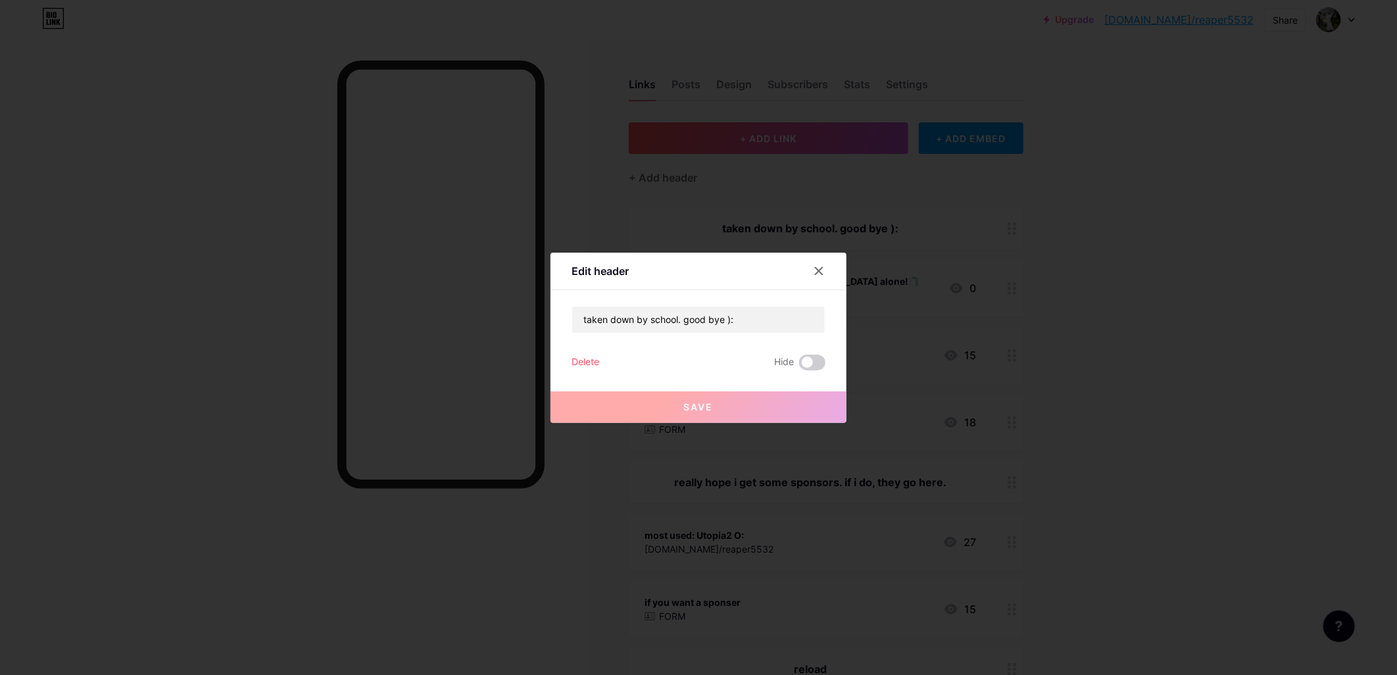
drag, startPoint x: 580, startPoint y: 373, endPoint x: 581, endPoint y: 366, distance: 7.4
click at [581, 366] on div "taken down by school. good bye ): Delete Hide Save" at bounding box center [699, 338] width 254 height 64
click at [581, 366] on div "Delete" at bounding box center [586, 363] width 28 height 16
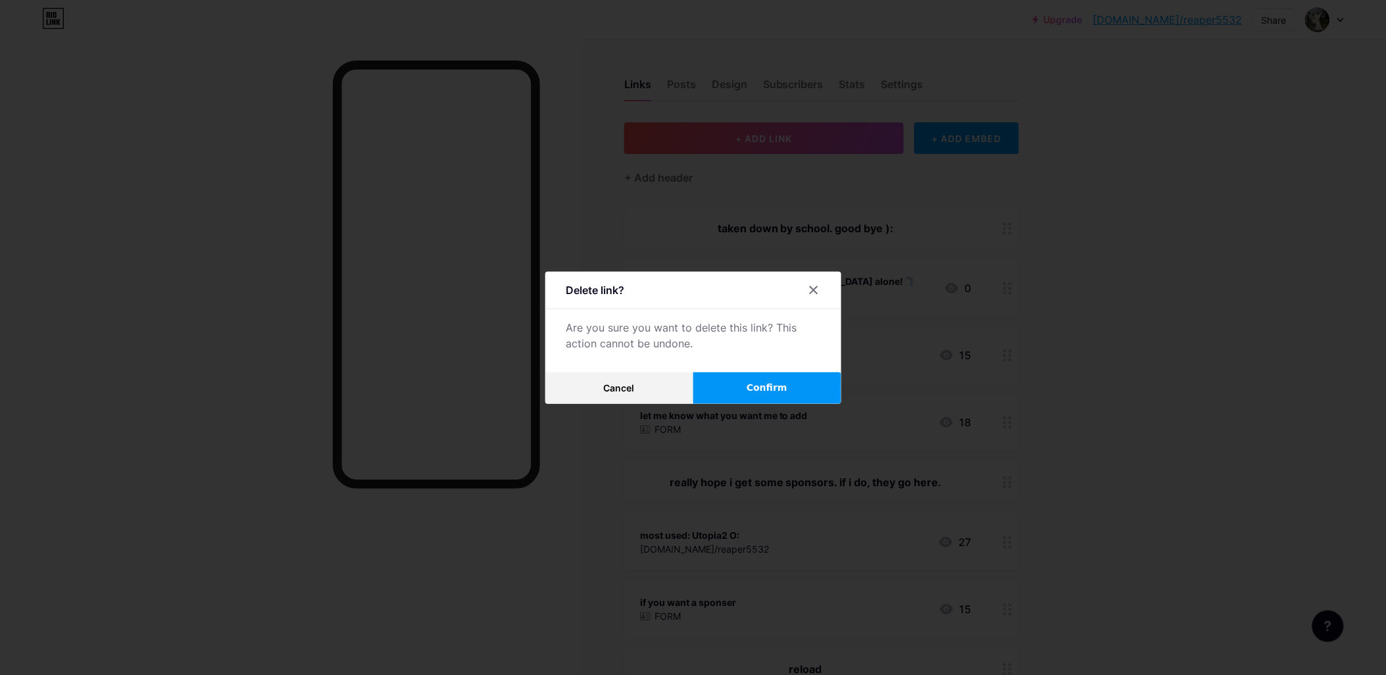
click at [760, 390] on span "Confirm" at bounding box center [767, 388] width 41 height 14
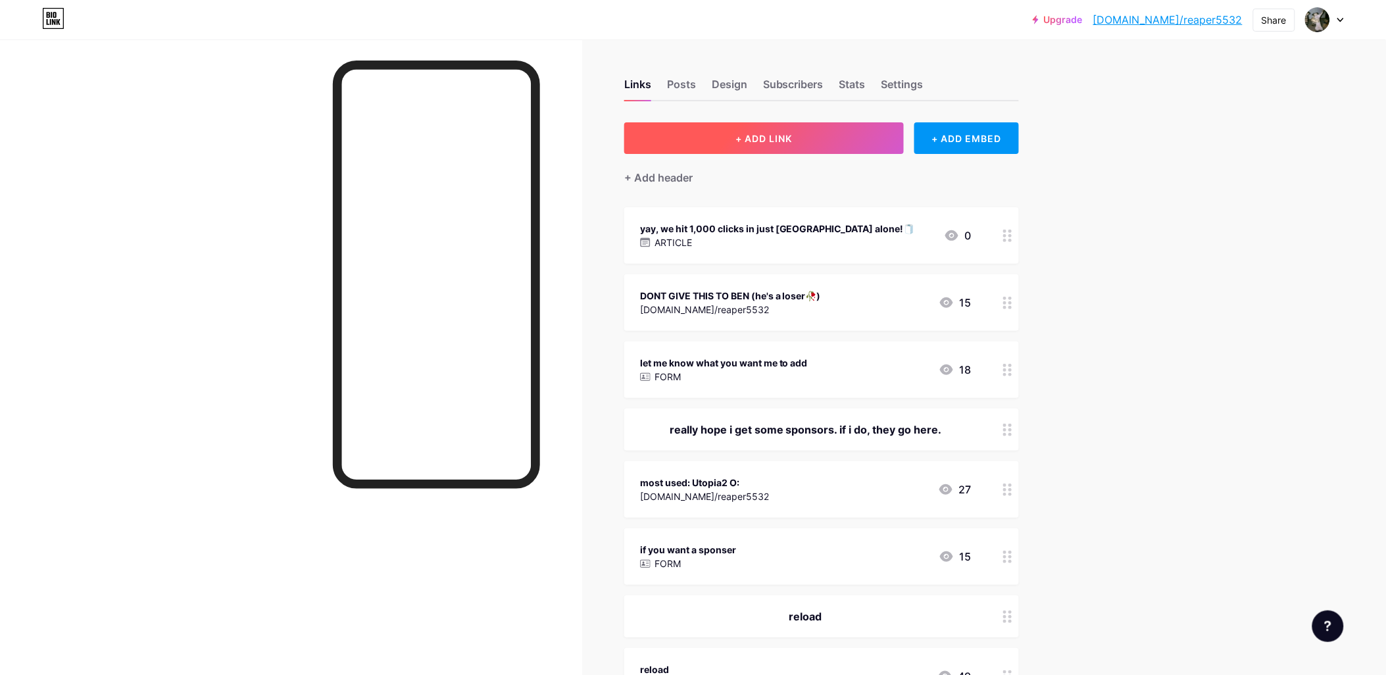
click at [866, 136] on button "+ ADD LINK" at bounding box center [764, 138] width 280 height 32
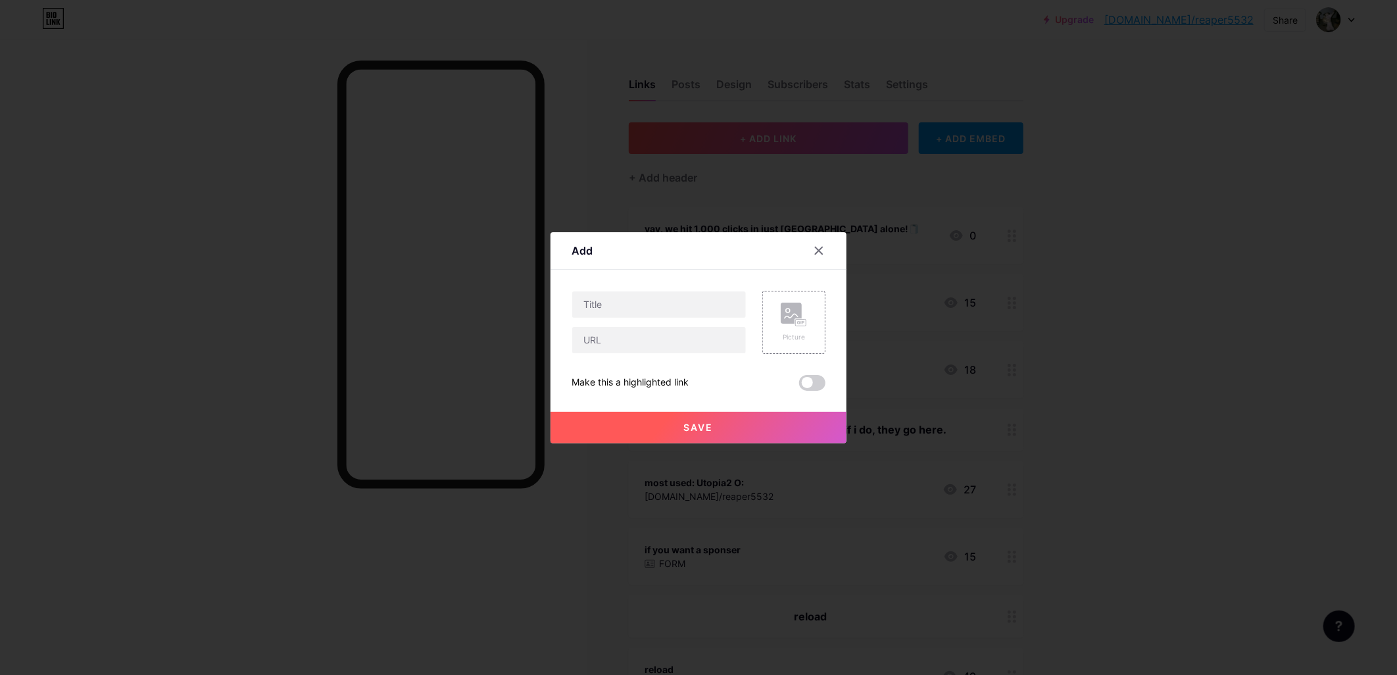
click at [811, 375] on span at bounding box center [812, 383] width 26 height 16
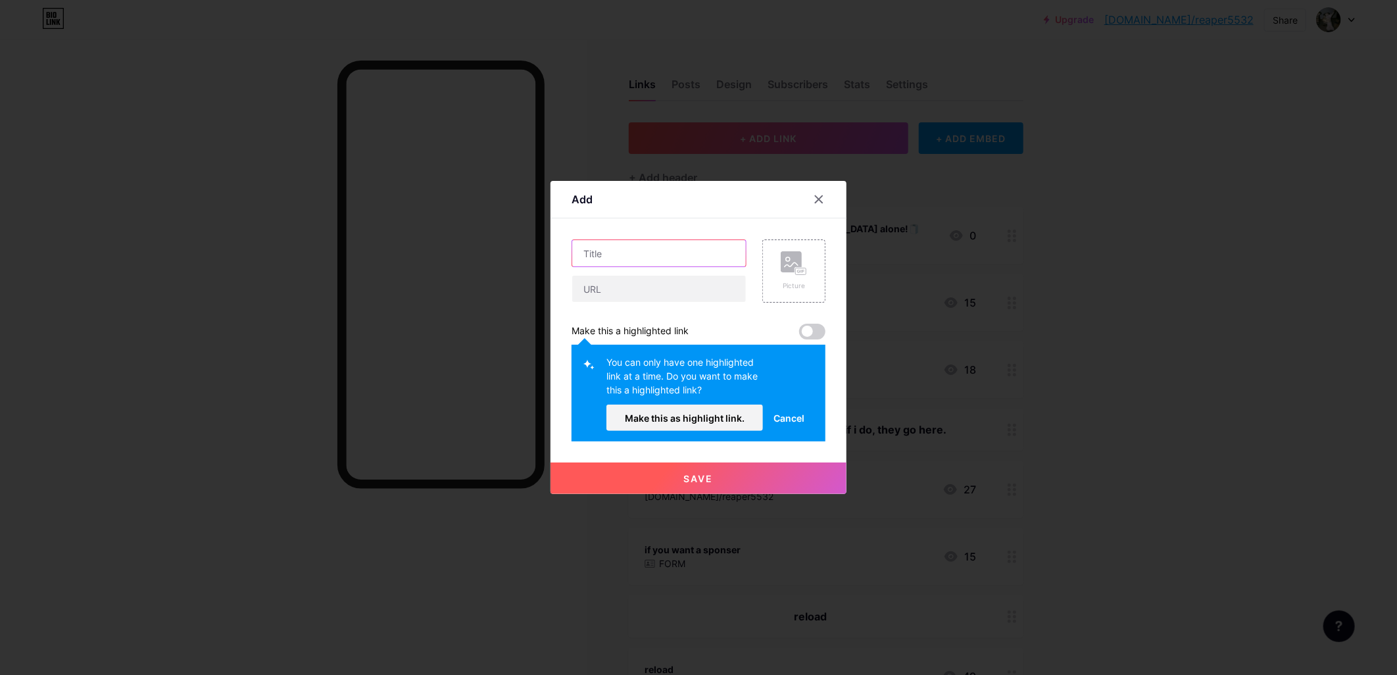
click at [691, 243] on input "text" at bounding box center [659, 253] width 174 height 26
type input "taken down by school ): goodbye :/"
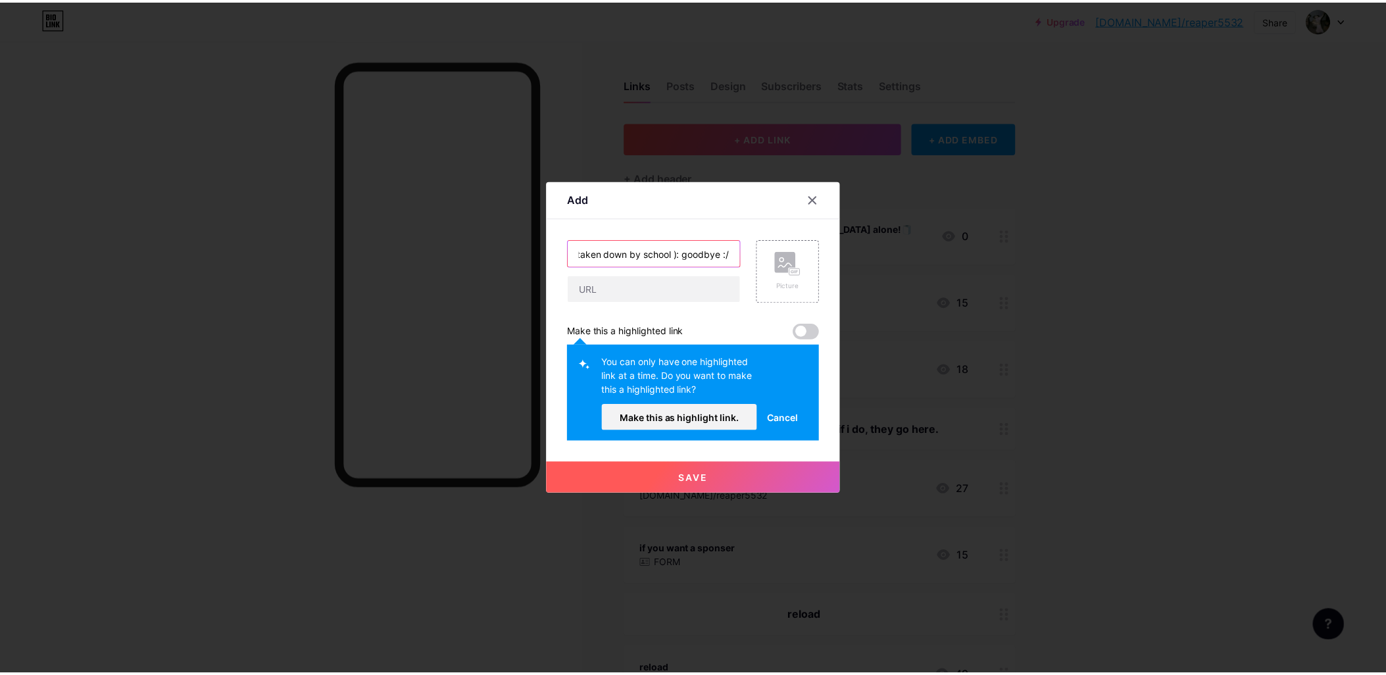
scroll to position [0, 0]
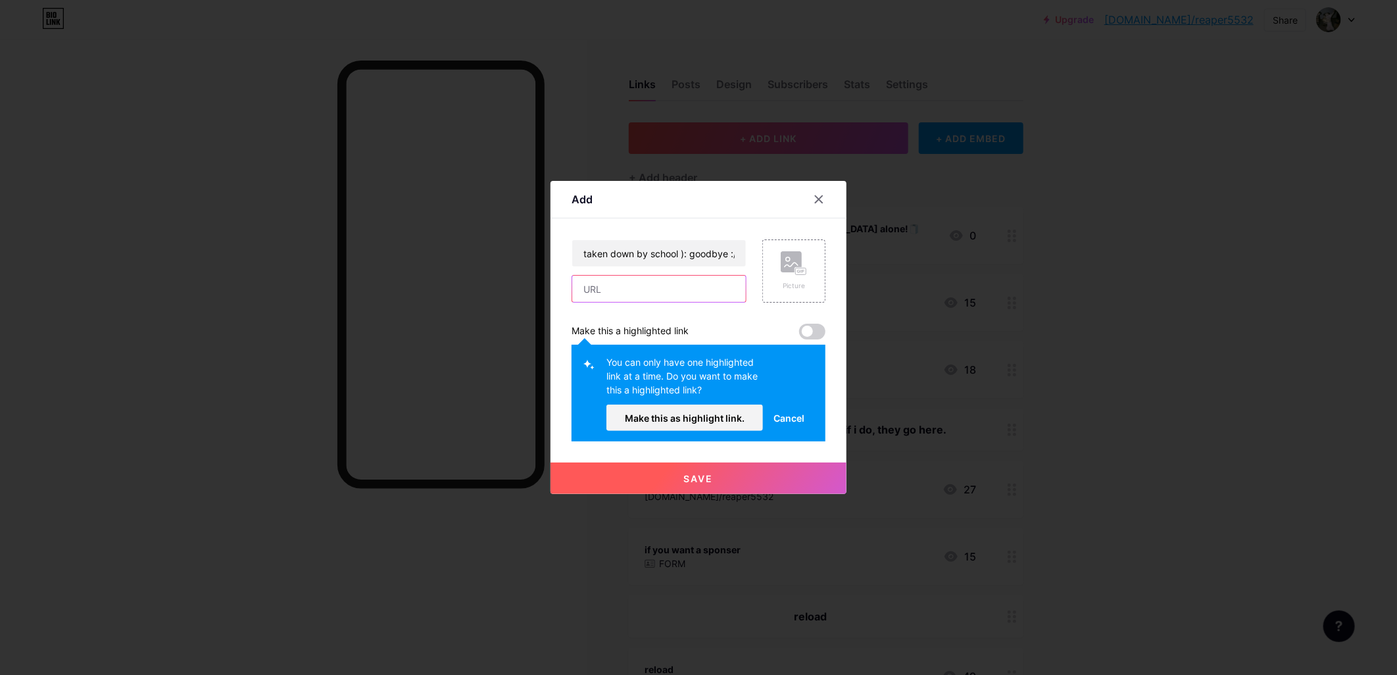
paste input "[URL][DOMAIN_NAME]"
click at [679, 293] on input "[URL][DOMAIN_NAME]" at bounding box center [659, 289] width 174 height 26
type input "[URL][DOMAIN_NAME]"
click at [813, 324] on span at bounding box center [812, 332] width 26 height 16
click at [825, 320] on div "Add Content YouTube Play YouTube video without leaving your page. ADD Vimeo Pla…" at bounding box center [699, 337] width 296 height 313
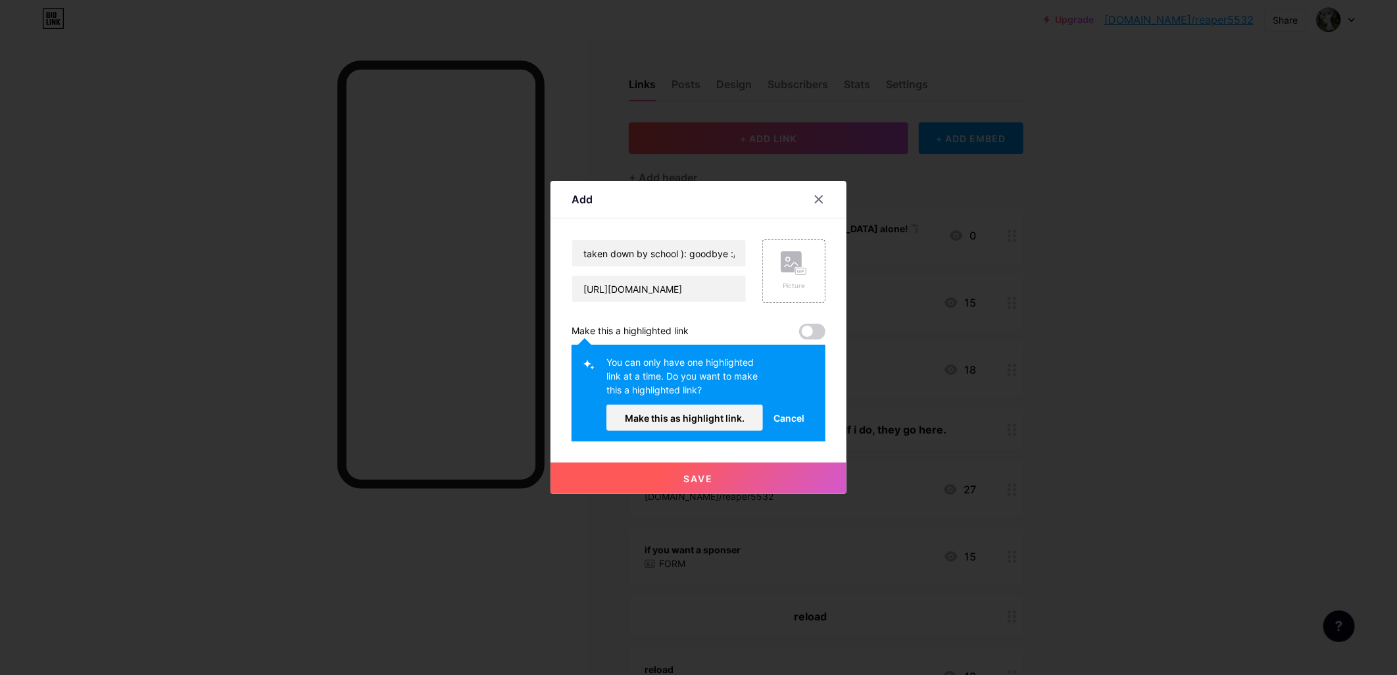
click at [816, 324] on span at bounding box center [812, 332] width 26 height 16
click at [726, 421] on span "Make this as highlight link." at bounding box center [685, 417] width 120 height 11
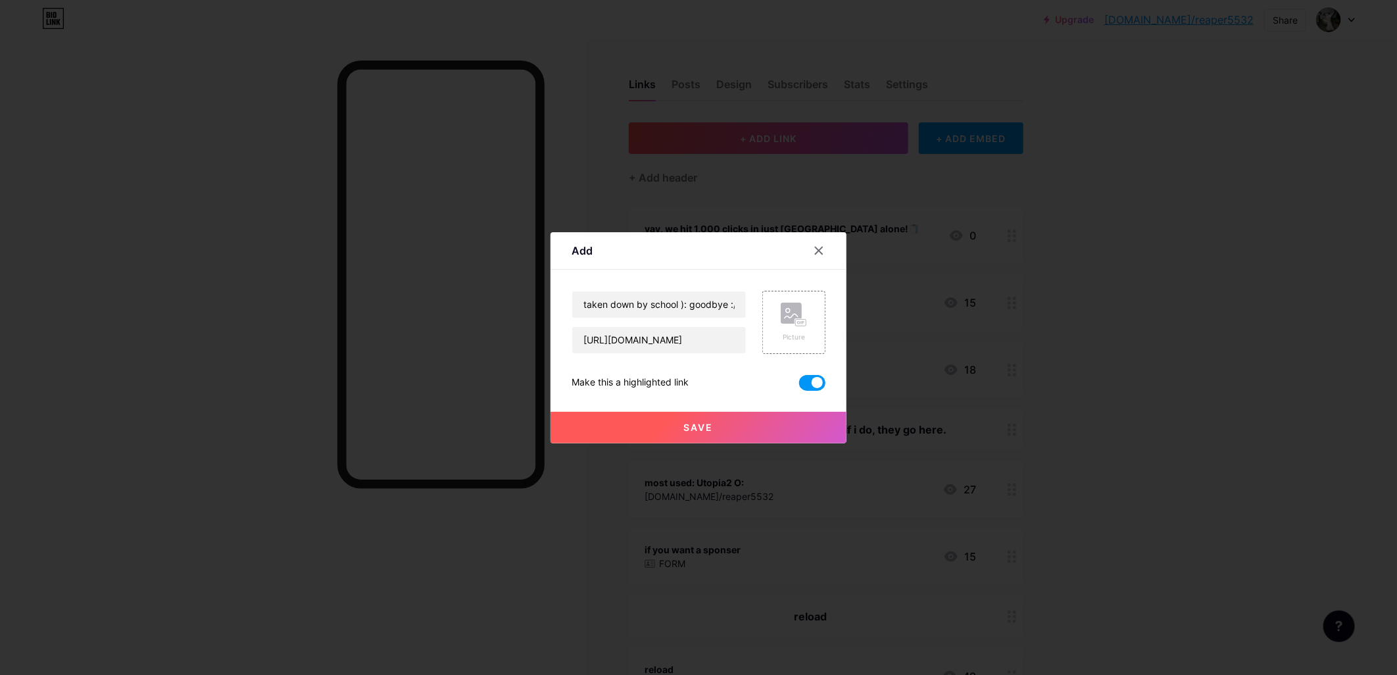
click at [744, 441] on button "Save" at bounding box center [699, 428] width 296 height 32
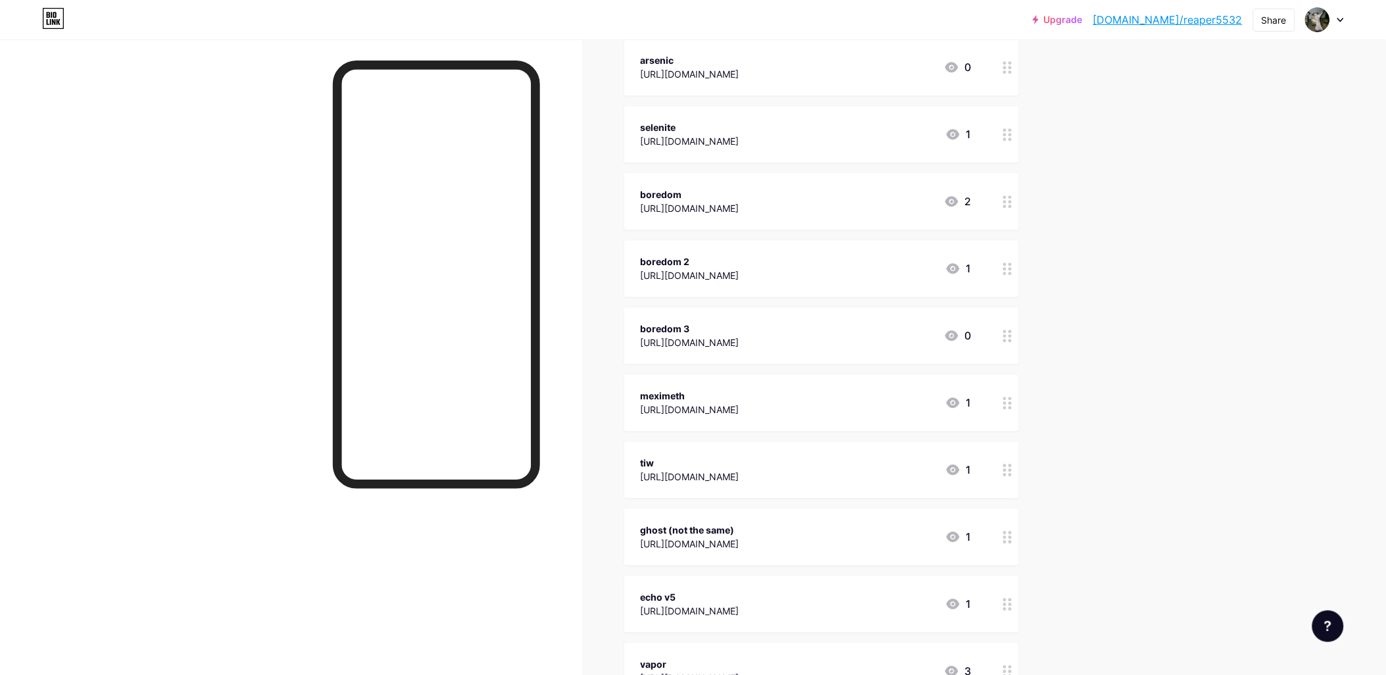
scroll to position [1115, 0]
click at [1002, 140] on div at bounding box center [1007, 137] width 22 height 57
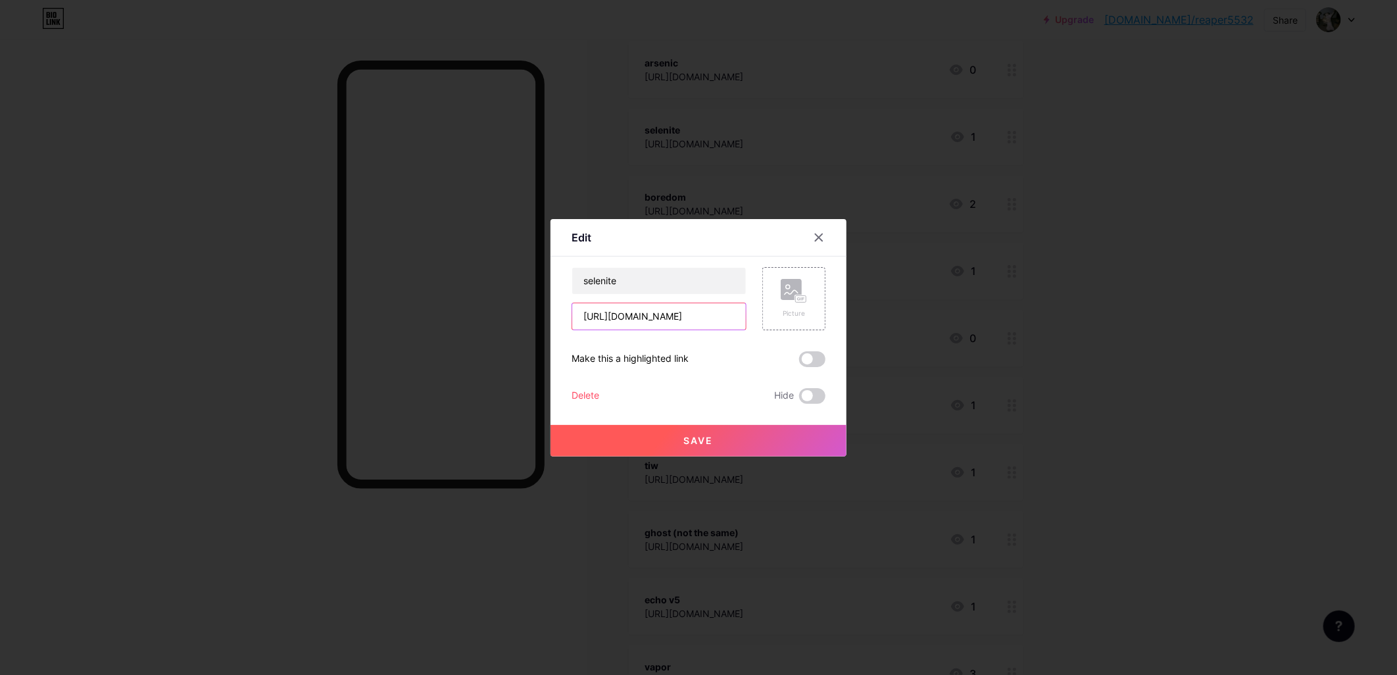
click at [647, 322] on input "[URL][DOMAIN_NAME]" at bounding box center [659, 316] width 174 height 26
click at [810, 233] on div at bounding box center [819, 238] width 24 height 24
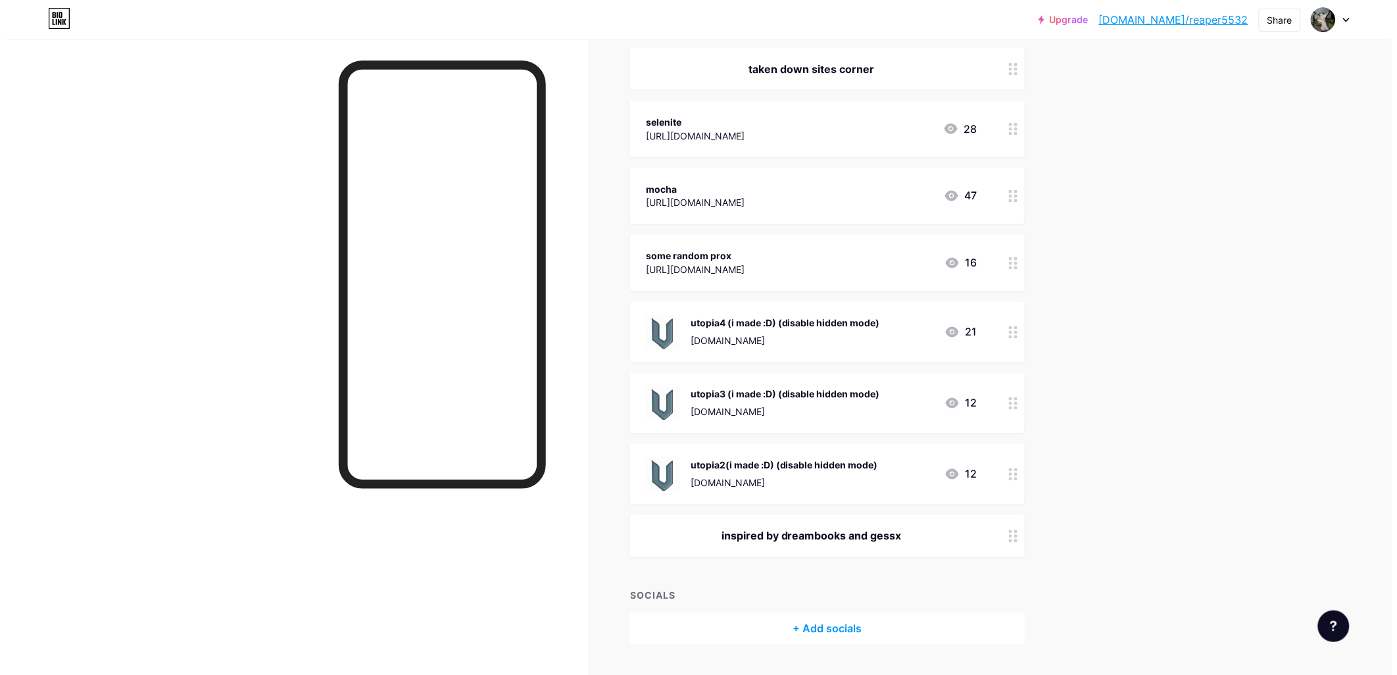
scroll to position [4292, 0]
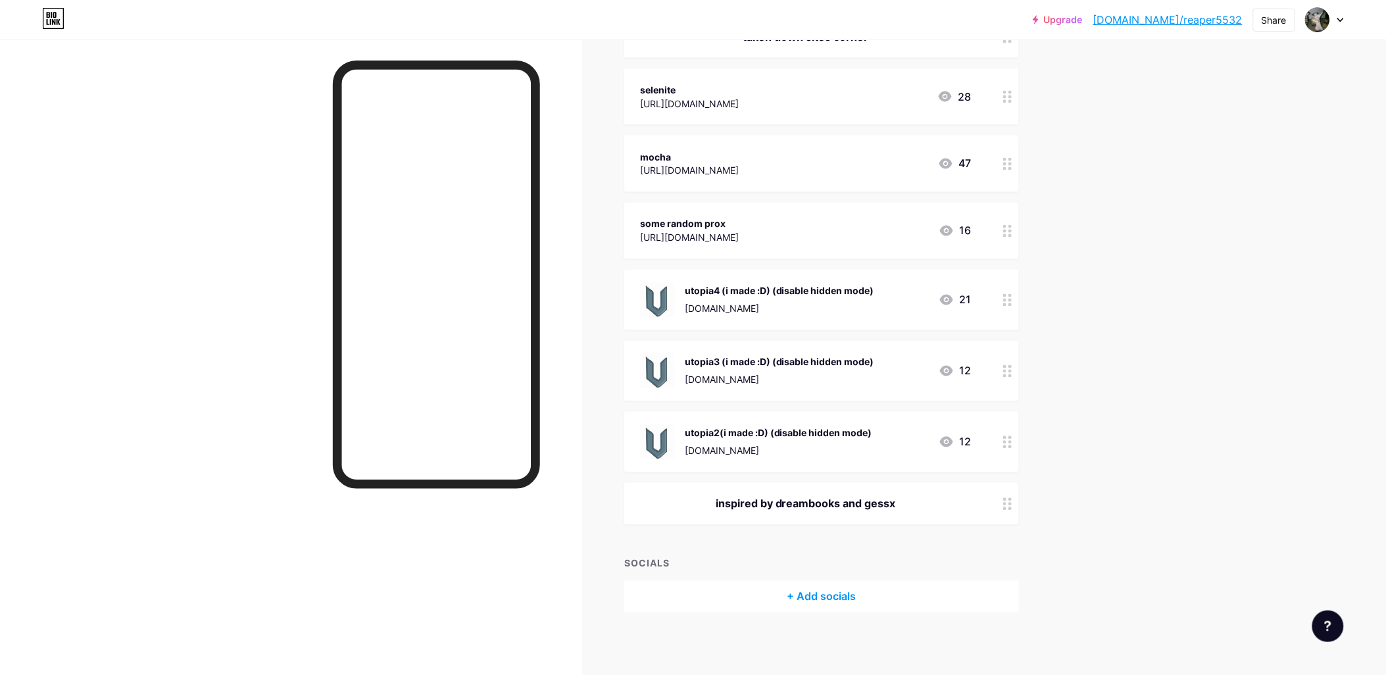
click at [737, 150] on div "mocha" at bounding box center [689, 157] width 99 height 14
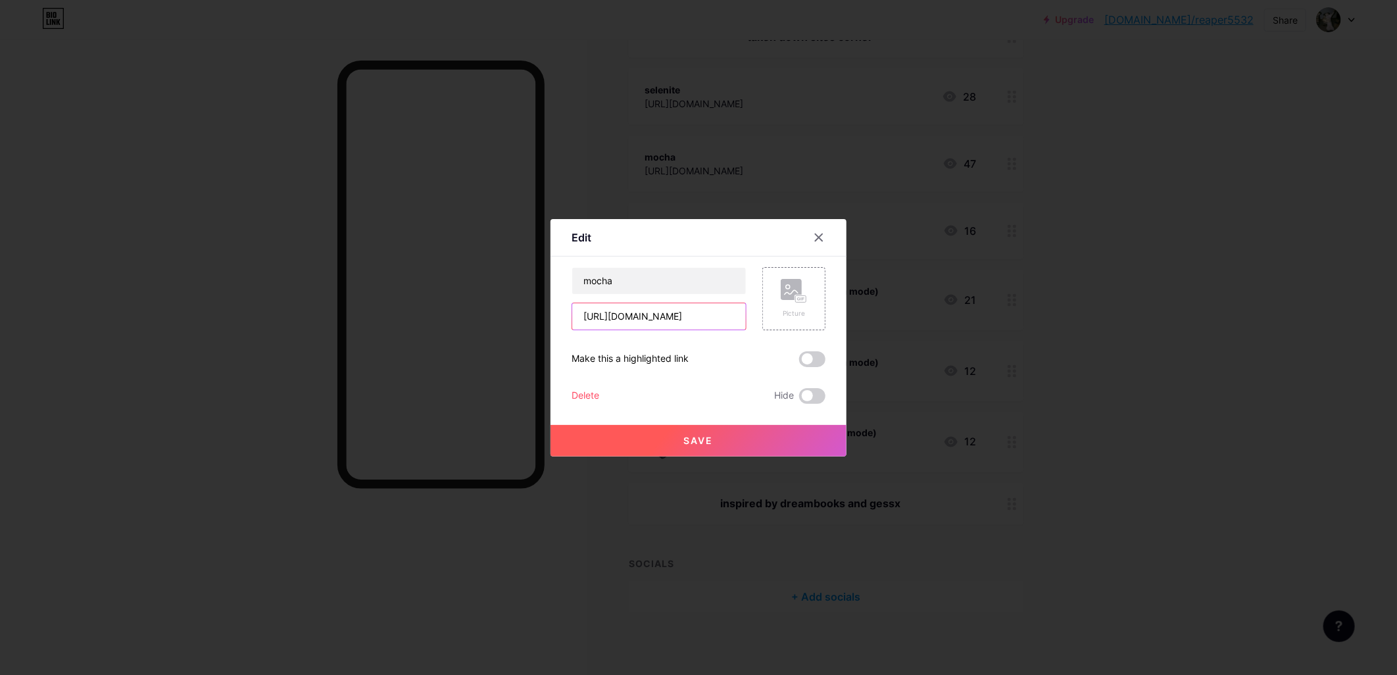
click at [678, 323] on input "[URL][DOMAIN_NAME]" at bounding box center [659, 316] width 174 height 26
